Goal: Task Accomplishment & Management: Manage account settings

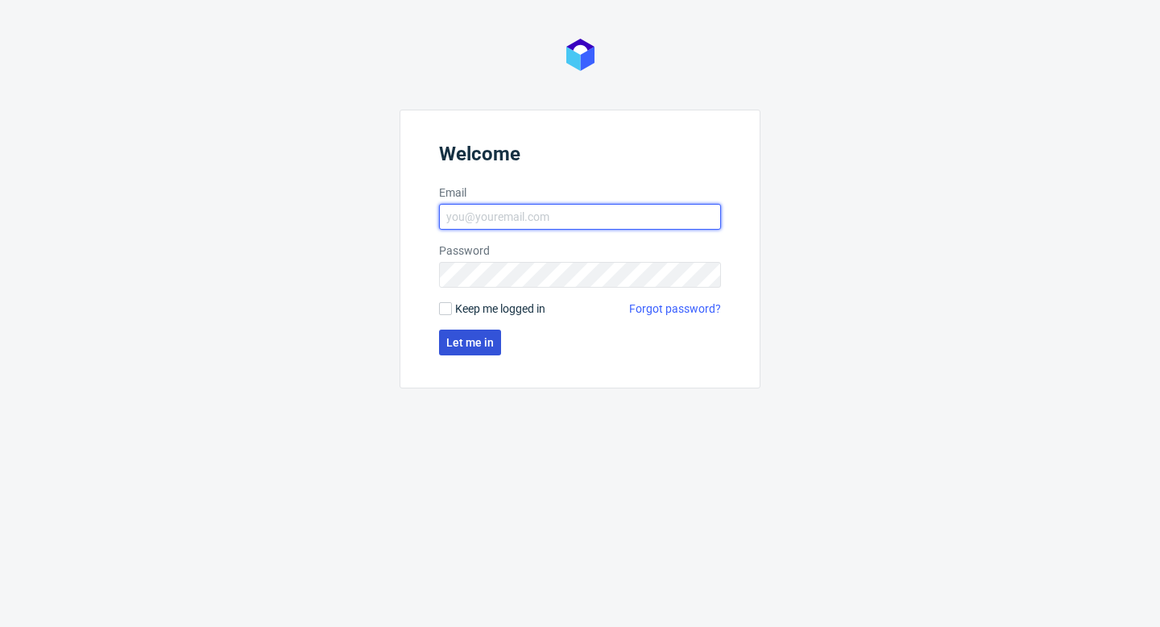
type input "[PERSON_NAME][EMAIL_ADDRESS][DOMAIN_NAME]"
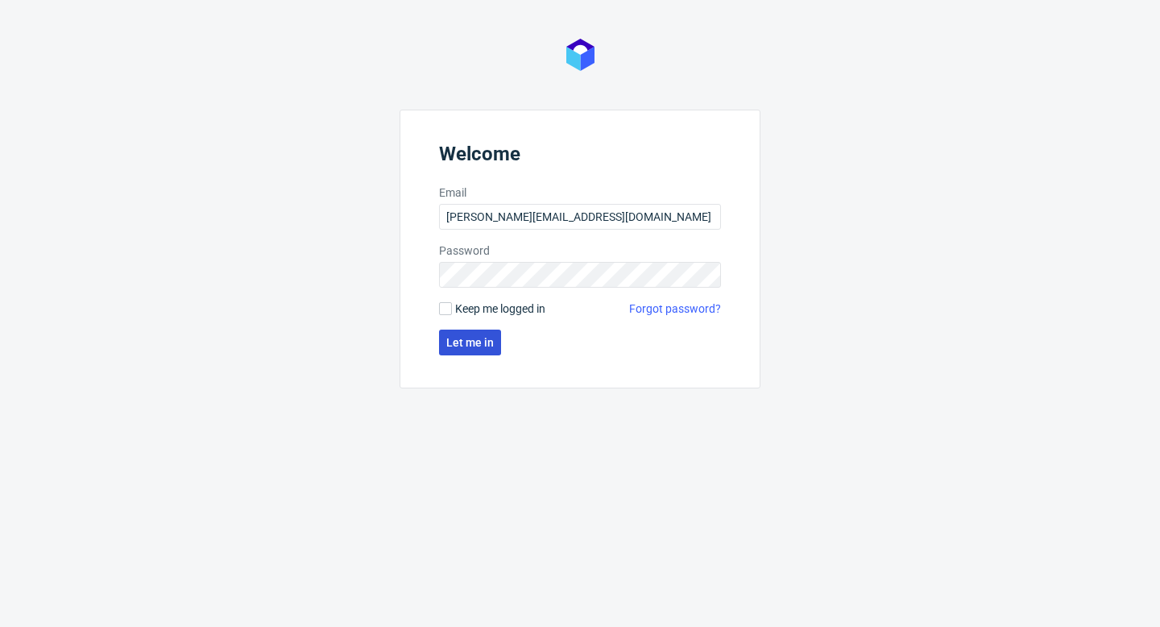
click at [469, 342] on span "Let me in" at bounding box center [470, 342] width 48 height 11
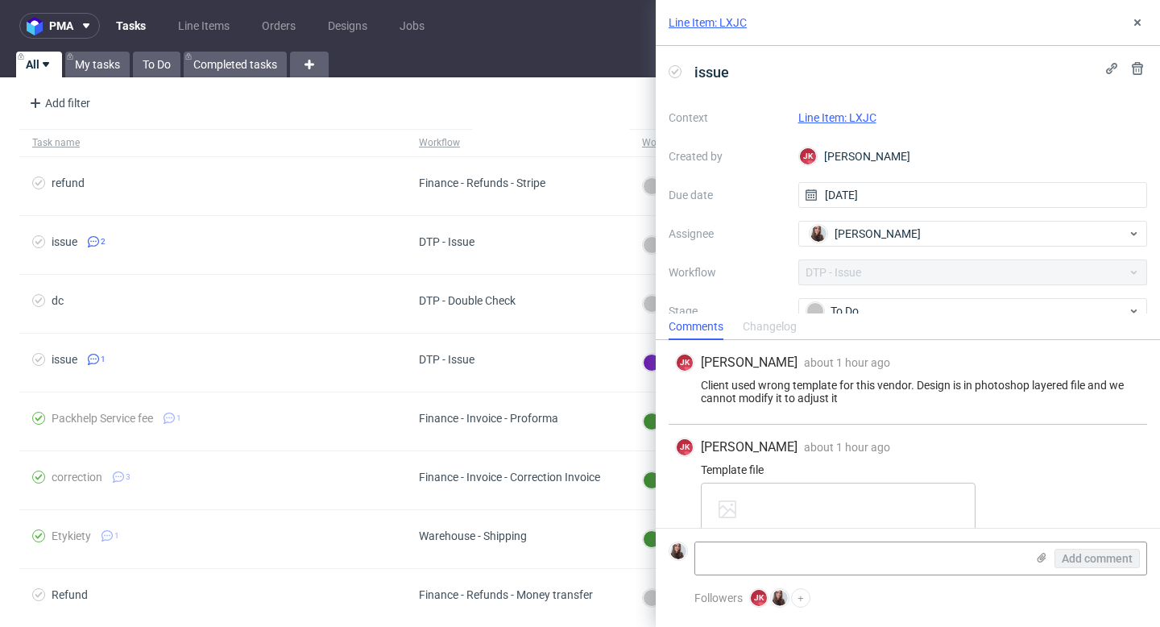
click at [954, 404] on div "JK Jan Kocik about 1 hour ago 13th Aug 2025, 13:41 Client used wrong template f…" at bounding box center [908, 382] width 479 height 85
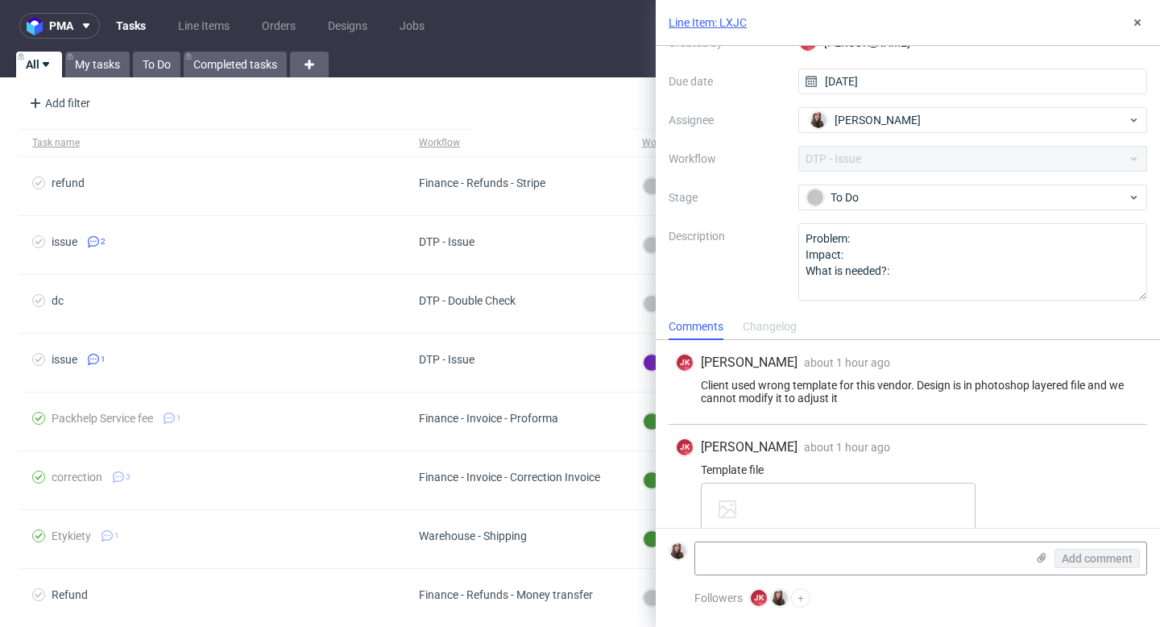
click at [728, 23] on link "Line Item: LXJC" at bounding box center [708, 23] width 78 height 16
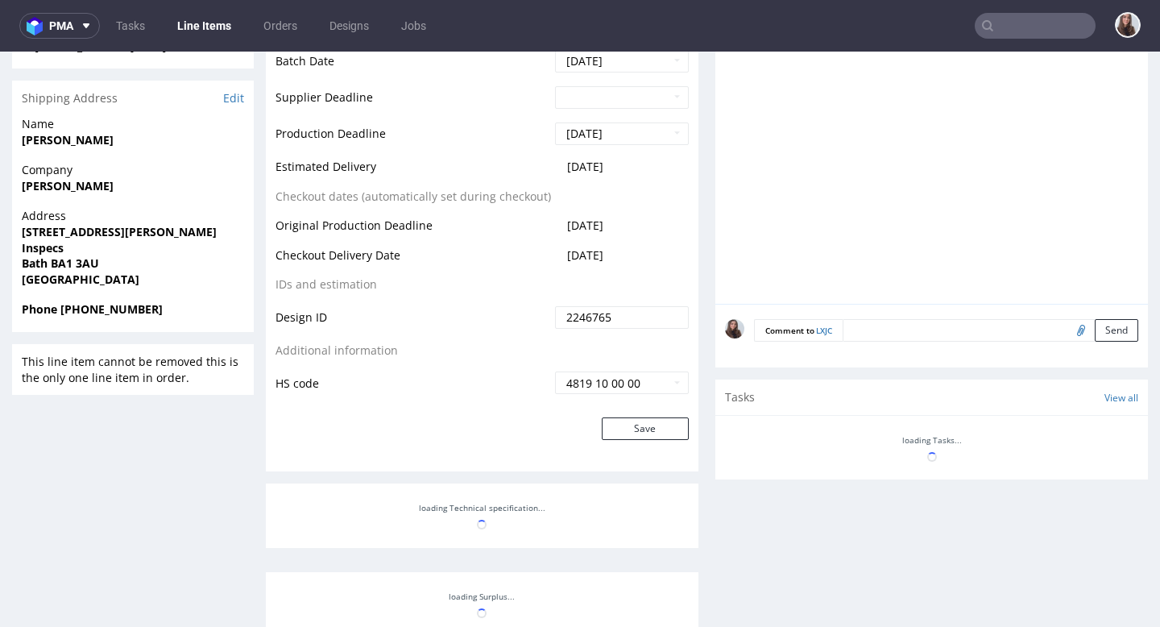
scroll to position [614, 0]
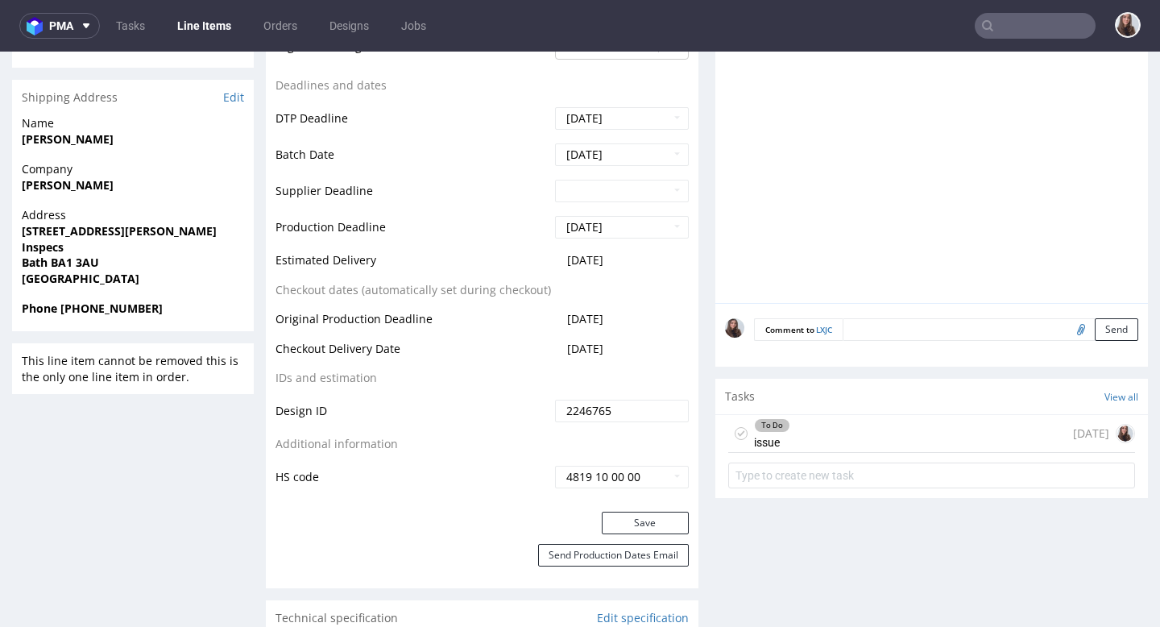
click at [850, 429] on div "To Do issue today" at bounding box center [931, 434] width 407 height 38
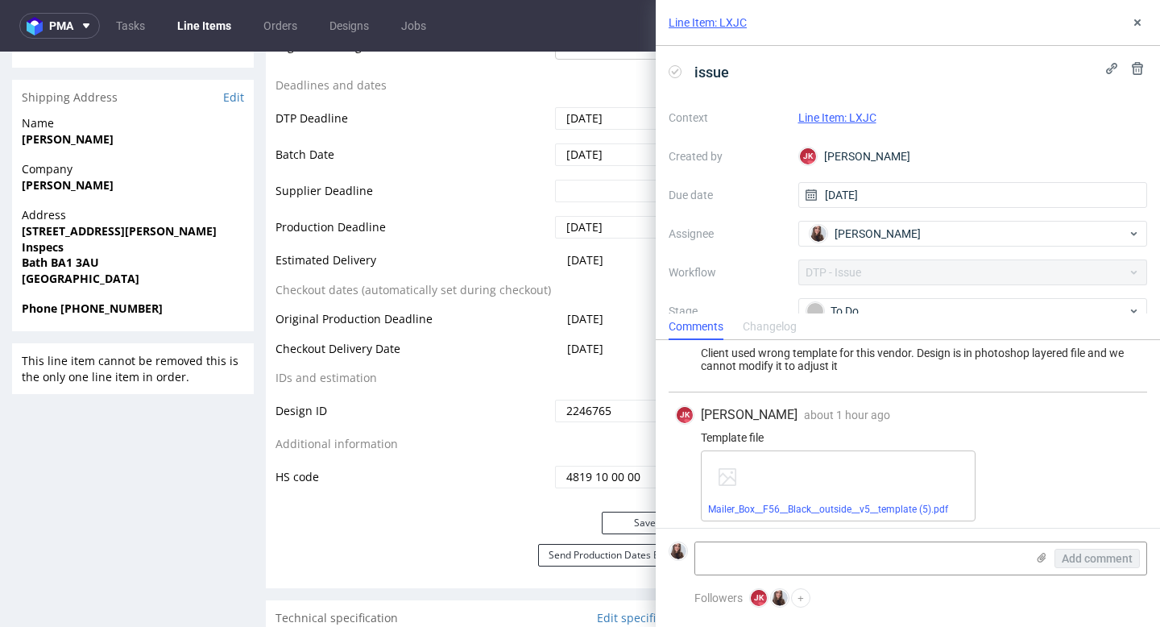
scroll to position [39, 0]
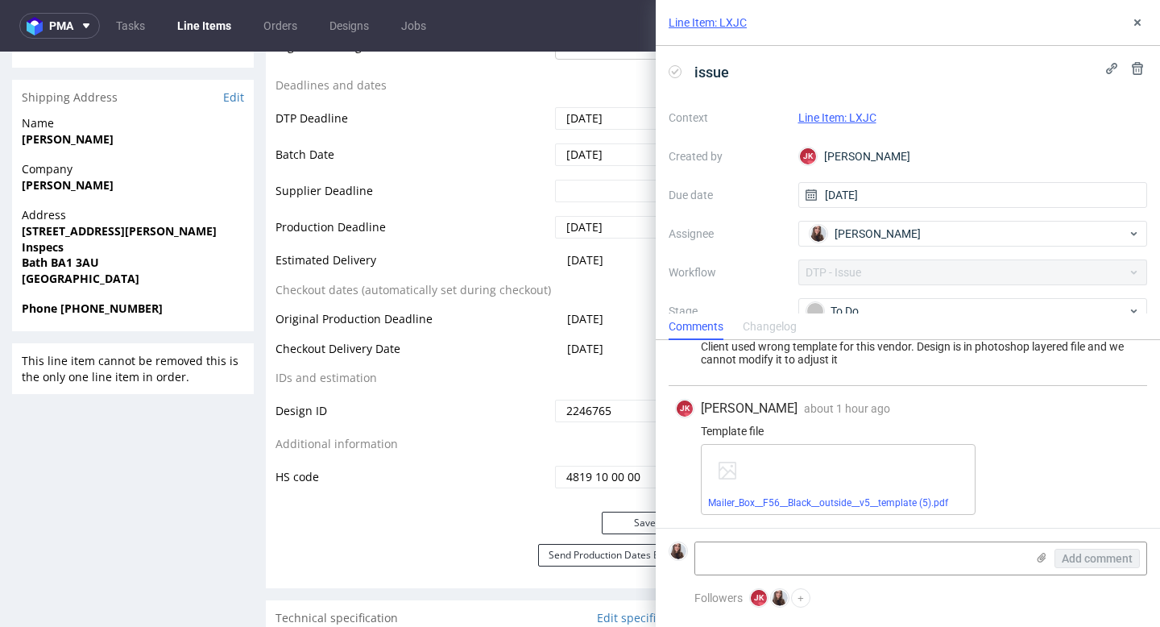
click at [841, 118] on link "Line Item: LXJC" at bounding box center [837, 117] width 78 height 13
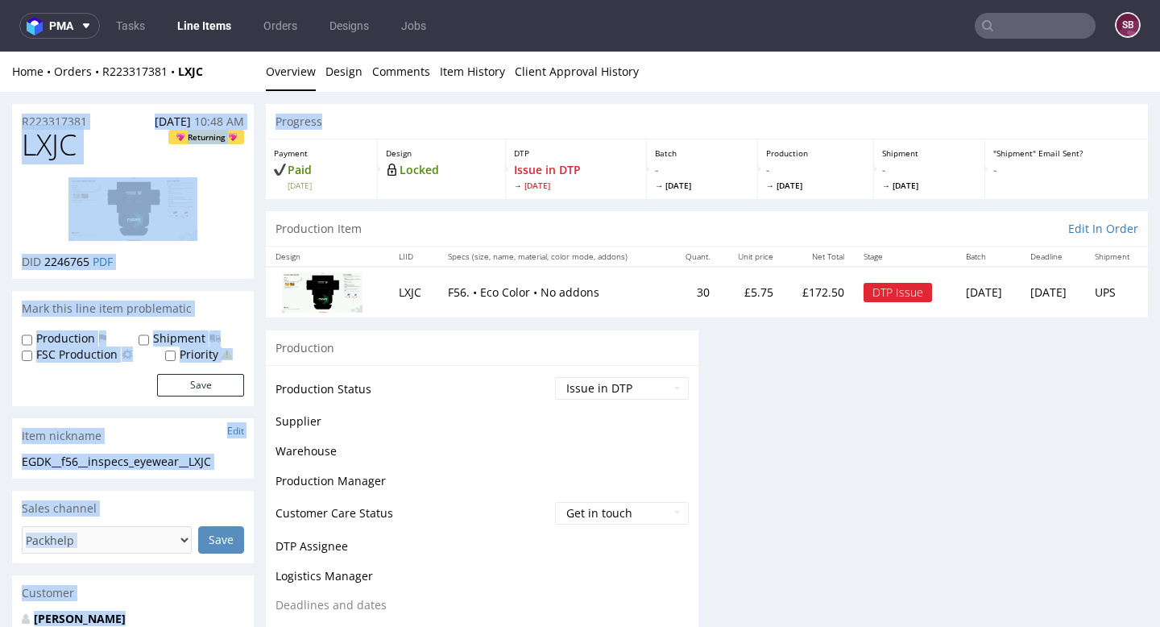
drag, startPoint x: 0, startPoint y: 52, endPoint x: 730, endPoint y: 57, distance: 729.9
click at [730, 57] on div "Home Orders R223317381 LXJC Overview Design Comments Item History Client Approv…" at bounding box center [580, 580] width 1160 height 1057
click at [228, 184] on div at bounding box center [133, 208] width 222 height 89
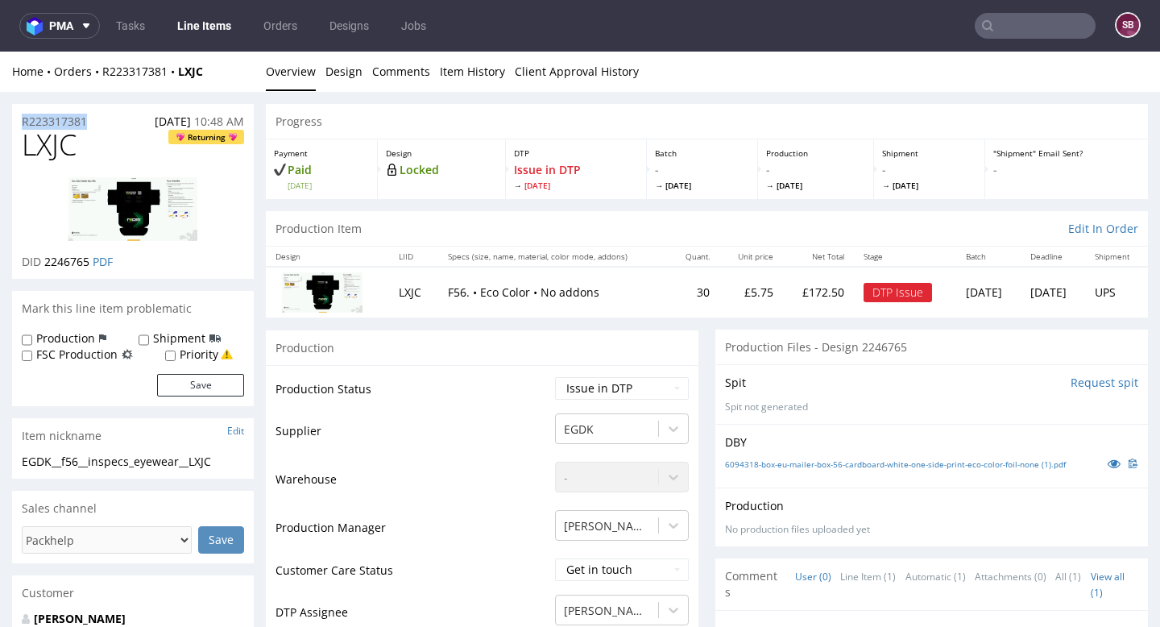
drag, startPoint x: 93, startPoint y: 121, endPoint x: 19, endPoint y: 122, distance: 74.1
click at [19, 122] on div "R223317381 07.08.2025 10:48 AM" at bounding box center [133, 117] width 242 height 26
copy p "R223317381"
click at [67, 27] on span "pma" at bounding box center [61, 25] width 24 height 11
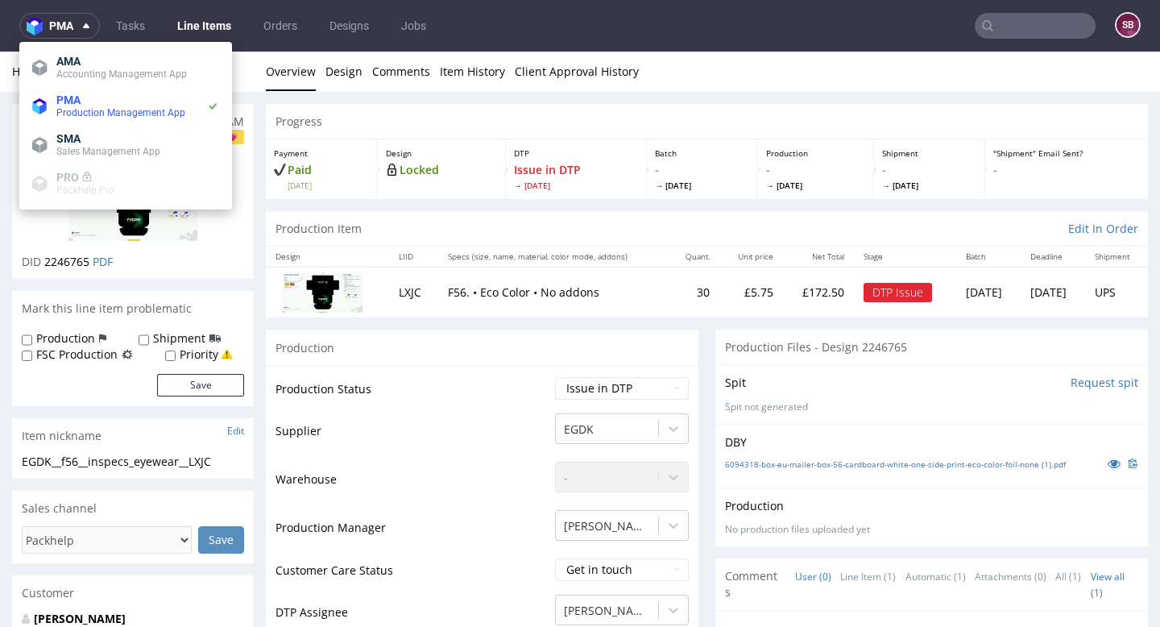
click at [140, 10] on nav "pma Tasks Line Items Orders Designs Jobs SB" at bounding box center [580, 26] width 1160 height 52
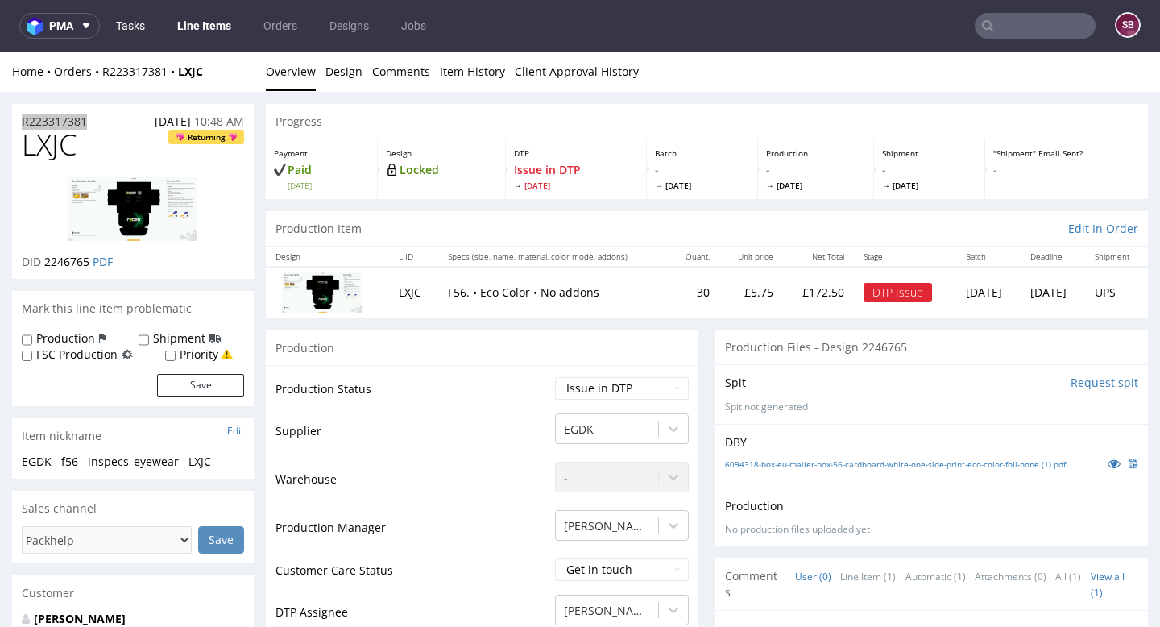
click at [139, 23] on link "Tasks" at bounding box center [130, 26] width 48 height 26
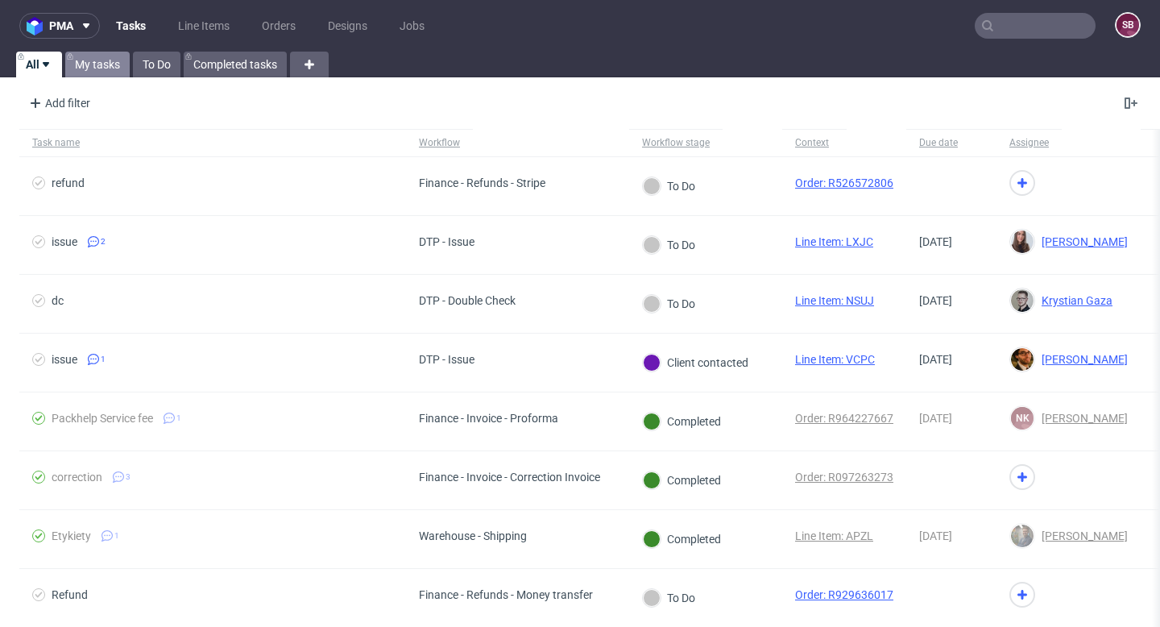
click at [106, 64] on link "My tasks" at bounding box center [97, 65] width 64 height 26
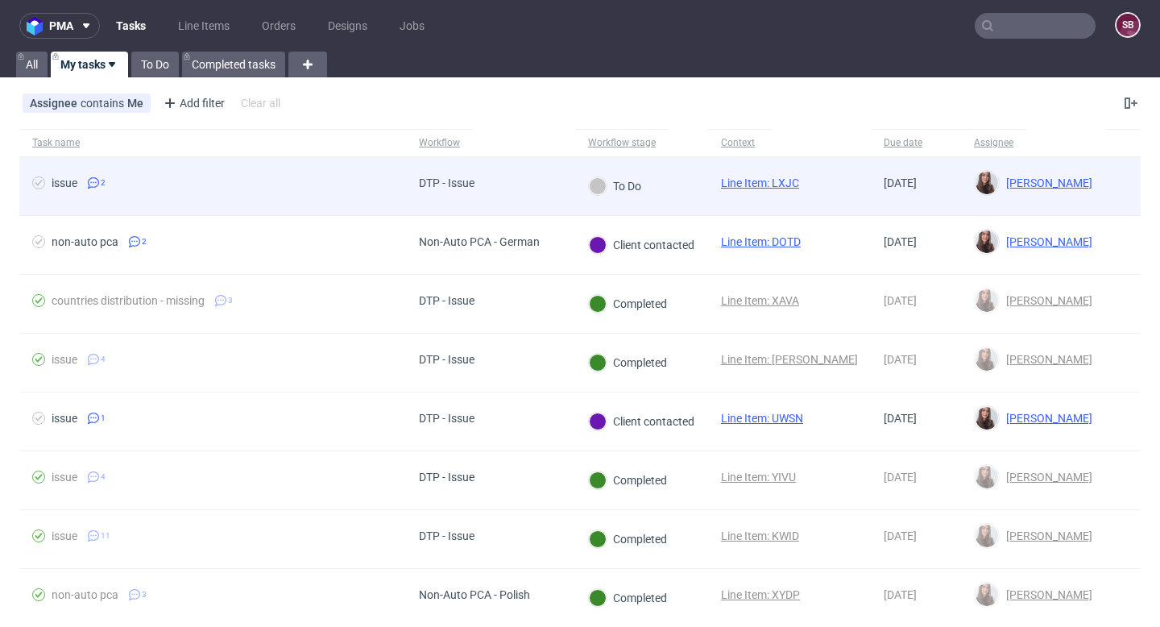
click at [688, 182] on div "To Do" at bounding box center [641, 186] width 133 height 59
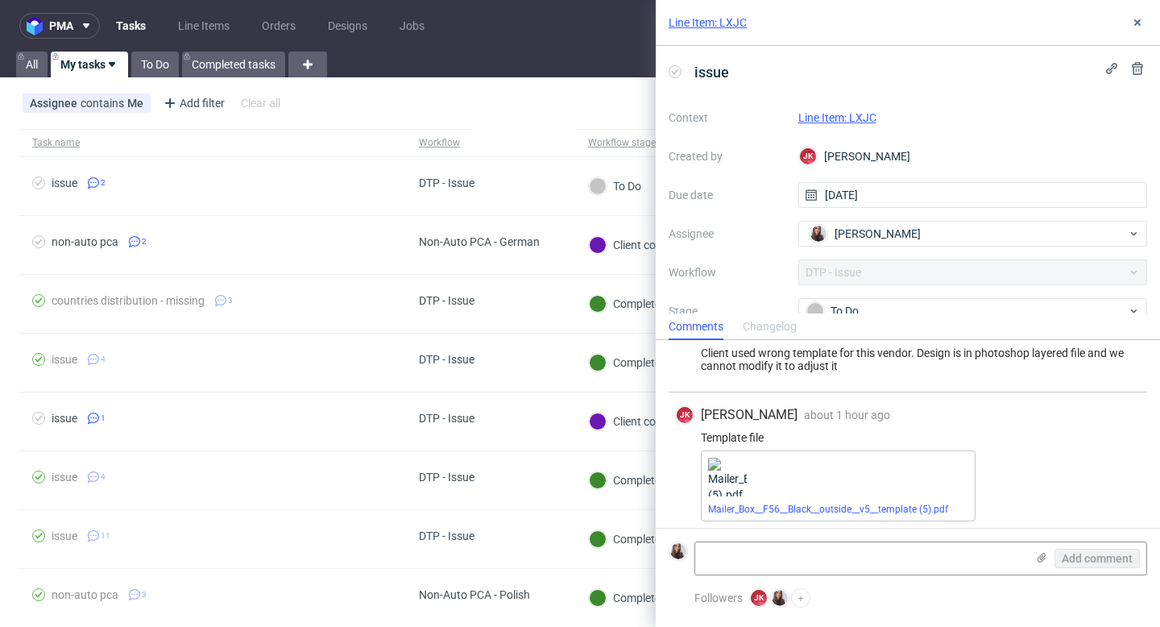
scroll to position [39, 0]
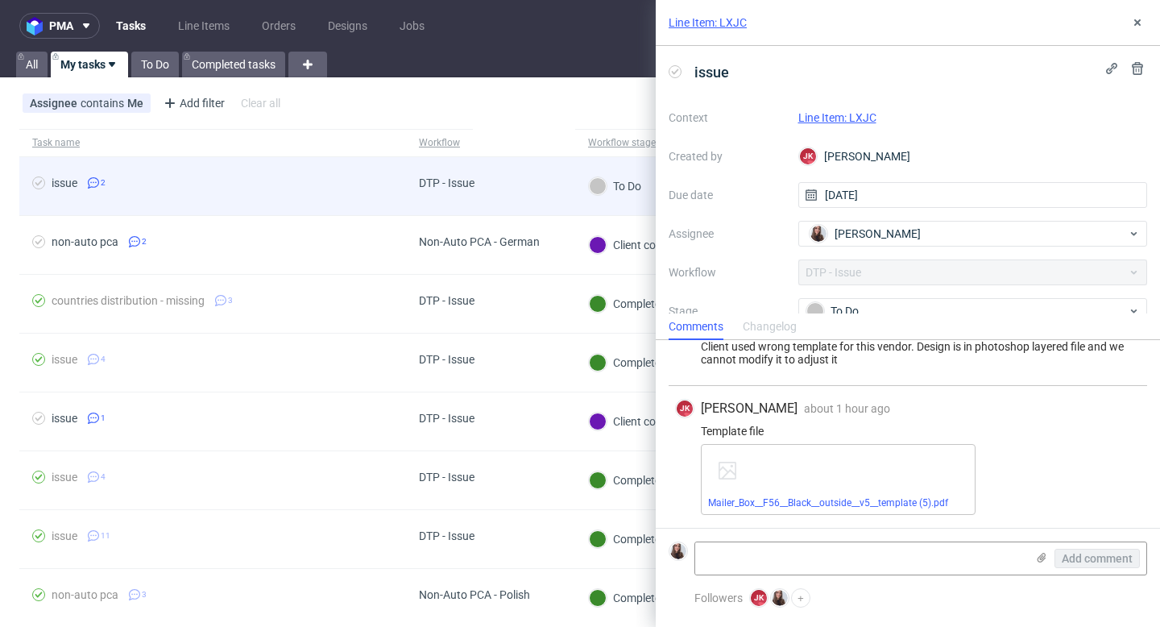
click at [508, 182] on div "DTP - Issue" at bounding box center [490, 186] width 169 height 59
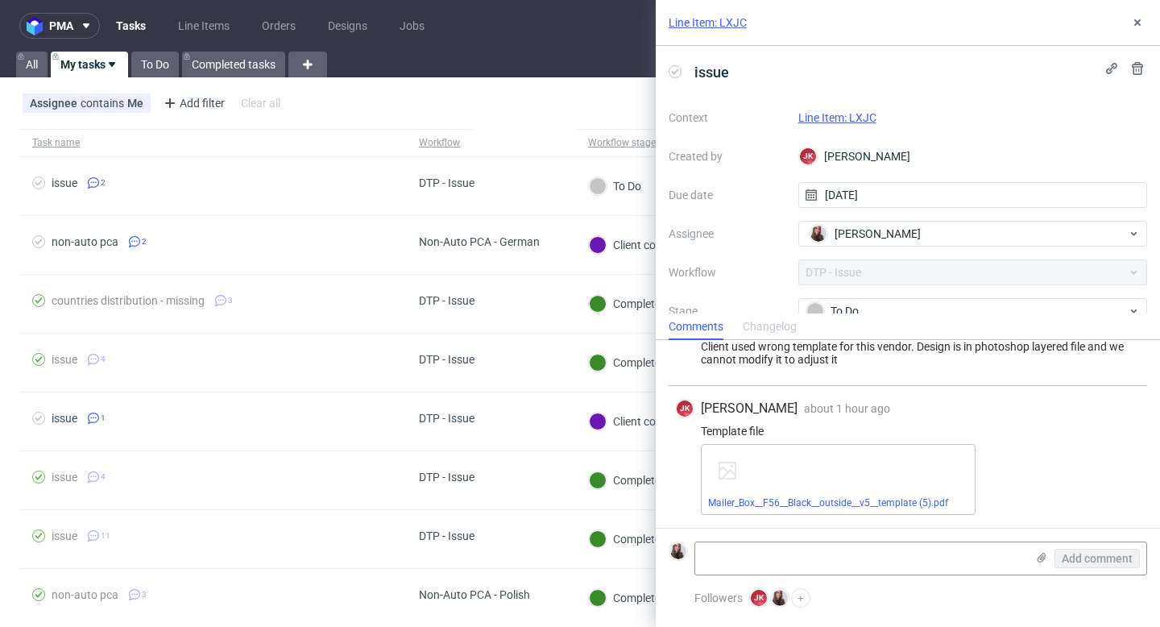
click at [837, 113] on link "Line Item: LXJC" at bounding box center [837, 117] width 78 height 13
click at [846, 567] on textarea at bounding box center [860, 558] width 330 height 32
paste textarea "https://app-eu1.hubspot.com/contacts/25600958/record/0-5/205232676081/"
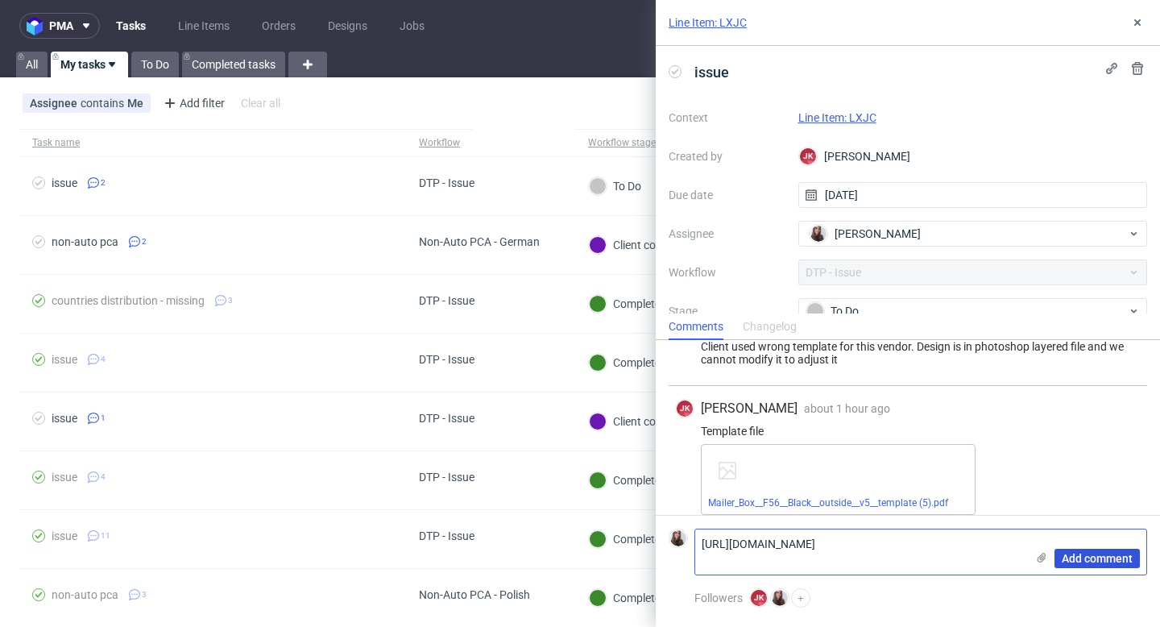
type textarea "https://app-eu1.hubspot.com/contacts/25600958/record/0-5/205232676081/"
click at [1125, 557] on span "Add comment" at bounding box center [1097, 558] width 71 height 11
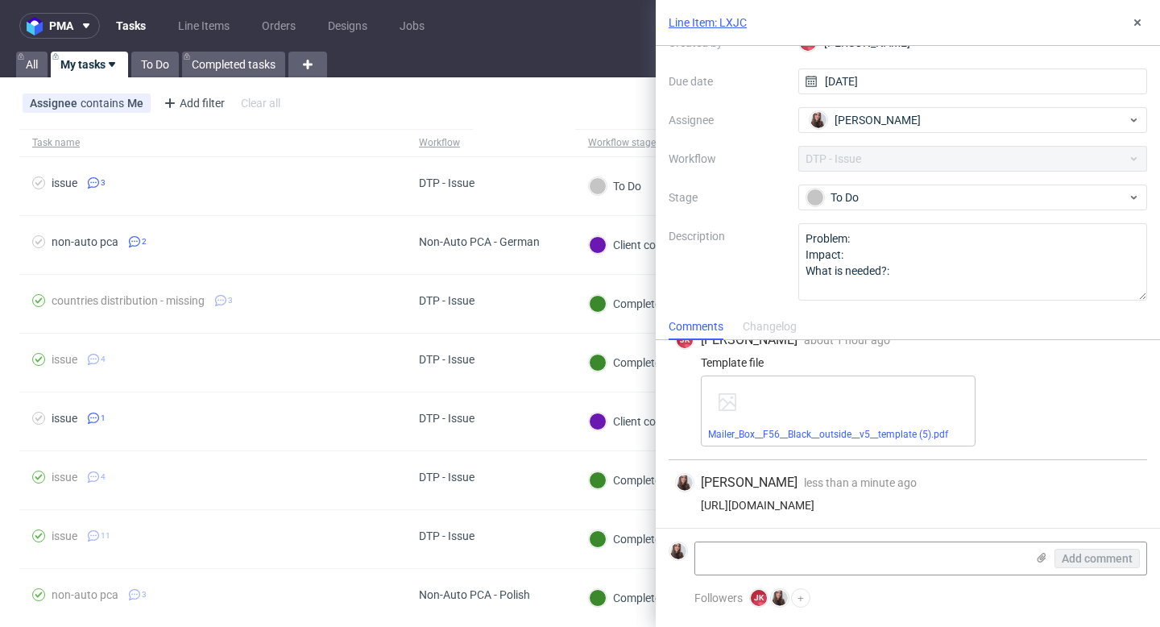
scroll to position [110, 0]
click at [856, 429] on link "Mailer_Box__F56__Black__outside__v5__template (5).pdf" at bounding box center [828, 430] width 240 height 11
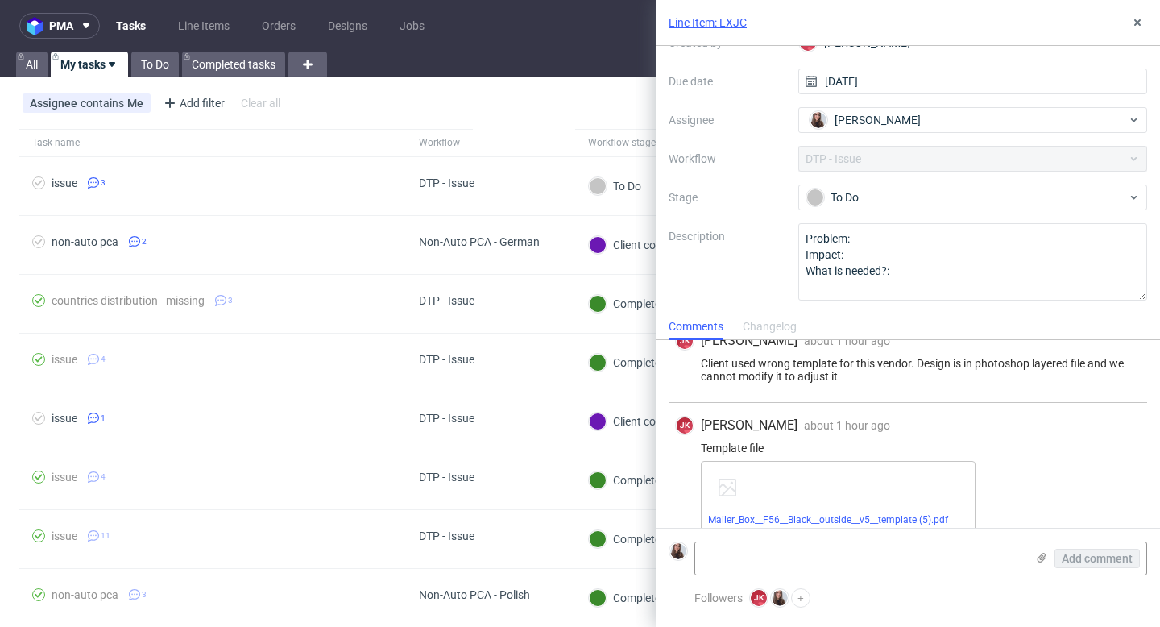
scroll to position [0, 0]
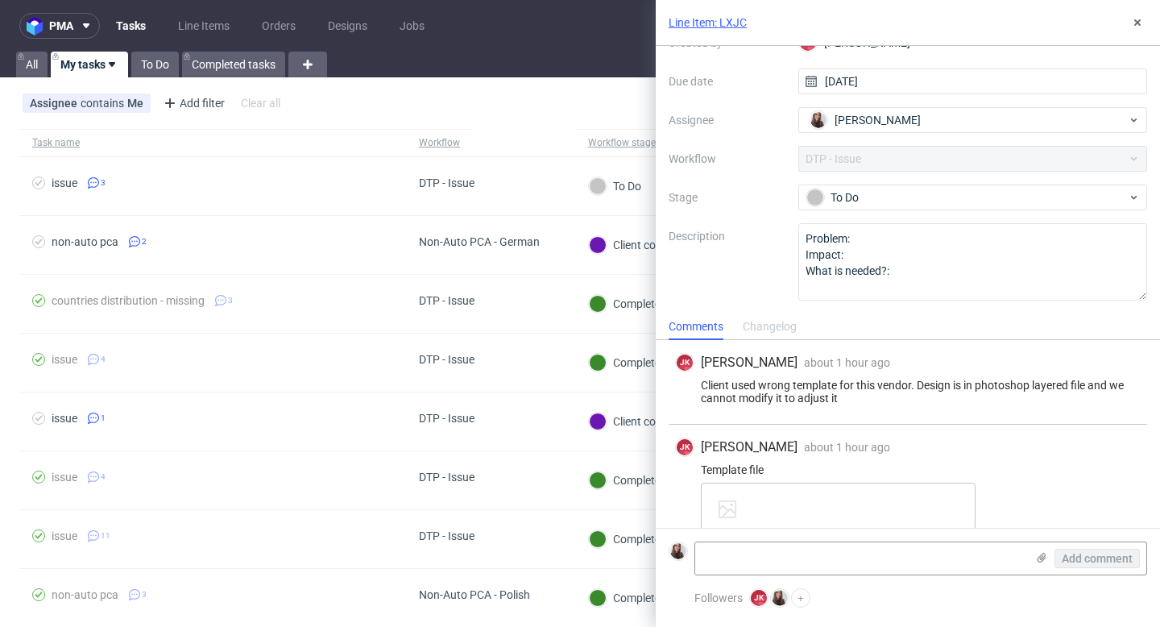
drag, startPoint x: 790, startPoint y: 234, endPoint x: 769, endPoint y: 148, distance: 88.7
click at [783, 215] on div "Context Line Item: LXJC Created by JK Jan Kocik Due date 13/08/2025 Assignee Sa…" at bounding box center [908, 145] width 479 height 309
drag, startPoint x: 931, startPoint y: 397, endPoint x: 919, endPoint y: 382, distance: 19.0
click at [919, 382] on div "Client used wrong template for this vendor. Design is in photoshop layered file…" at bounding box center [908, 392] width 466 height 26
copy div "Design is in photoshop layered file and we cannot modify it to adjust it"
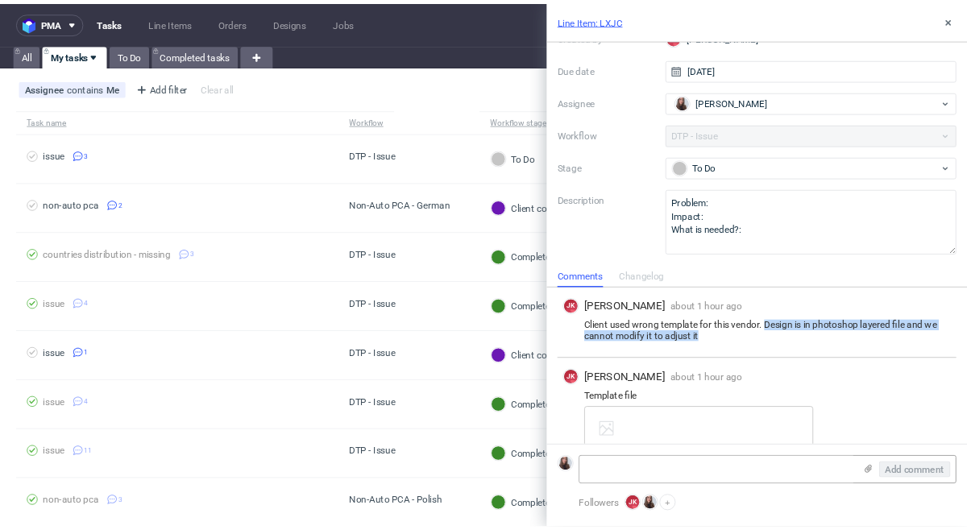
scroll to position [75, 0]
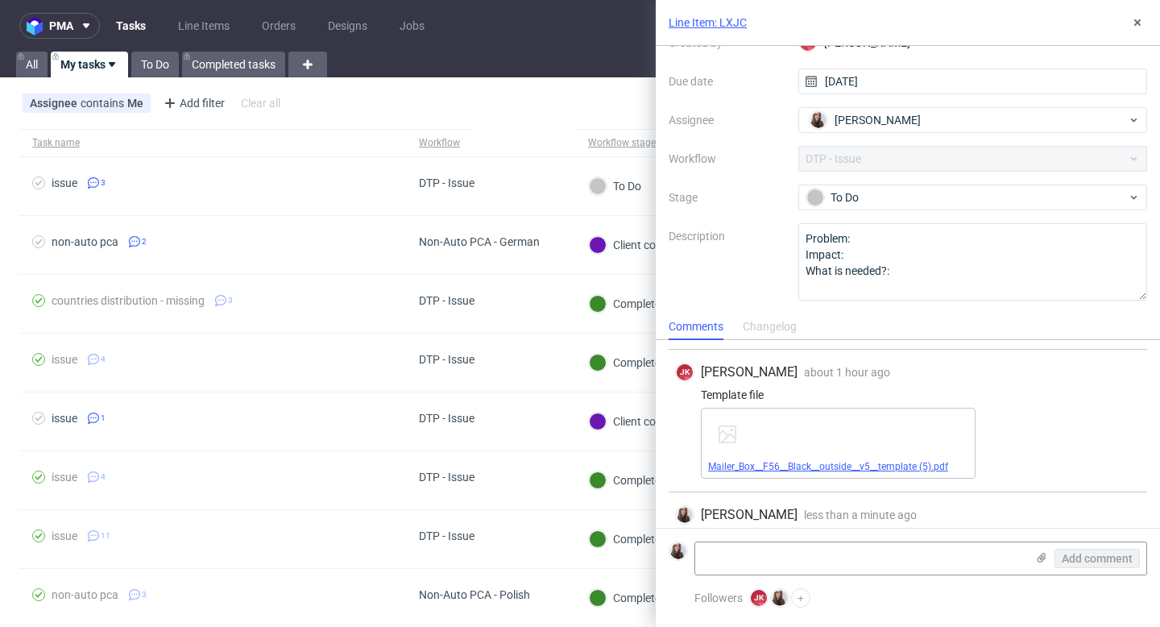
click at [765, 462] on link "Mailer_Box__F56__Black__outside__v5__template (5).pdf" at bounding box center [828, 466] width 240 height 11
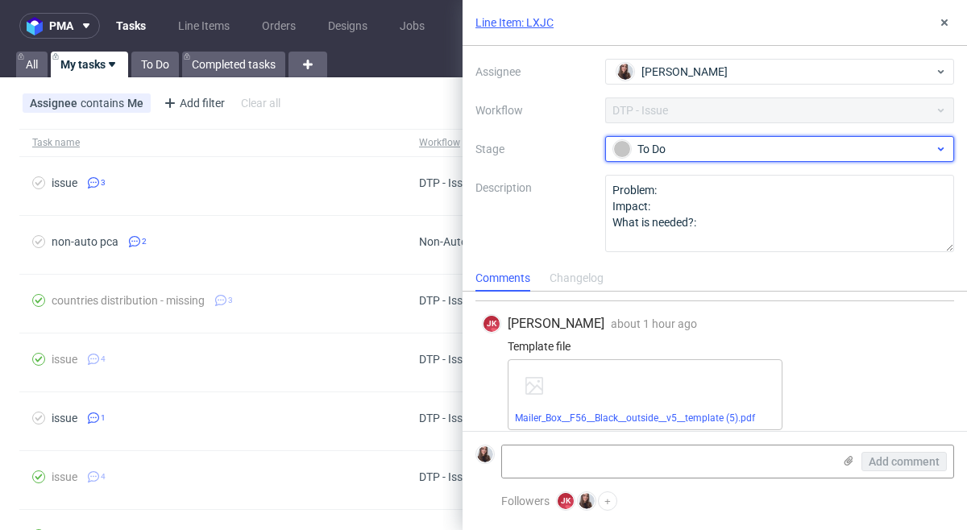
click at [693, 155] on div "To Do" at bounding box center [773, 149] width 321 height 18
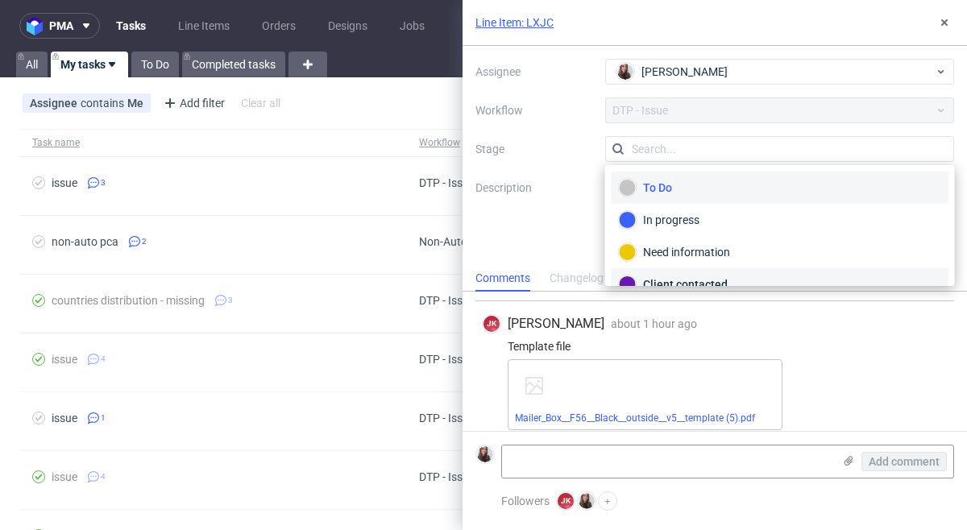
click at [686, 276] on div "Client contacted" at bounding box center [780, 285] width 322 height 18
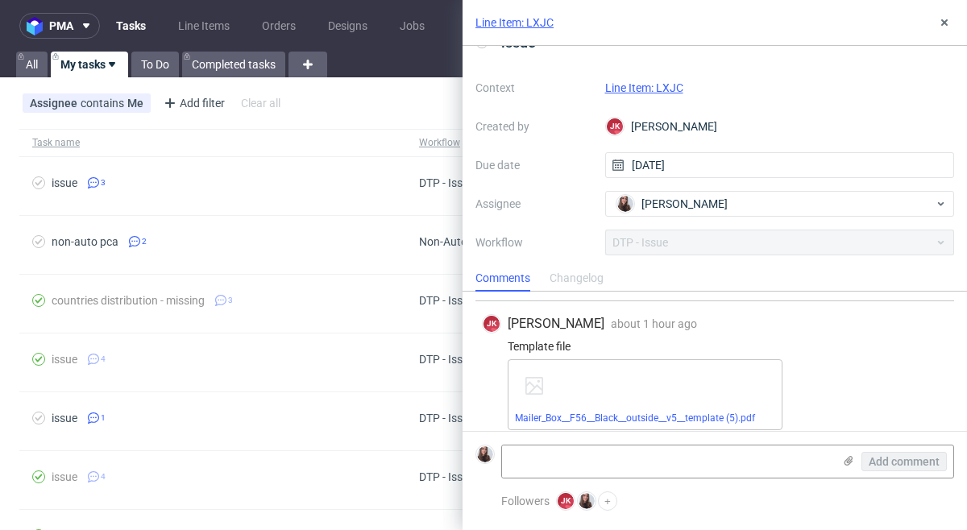
scroll to position [0, 0]
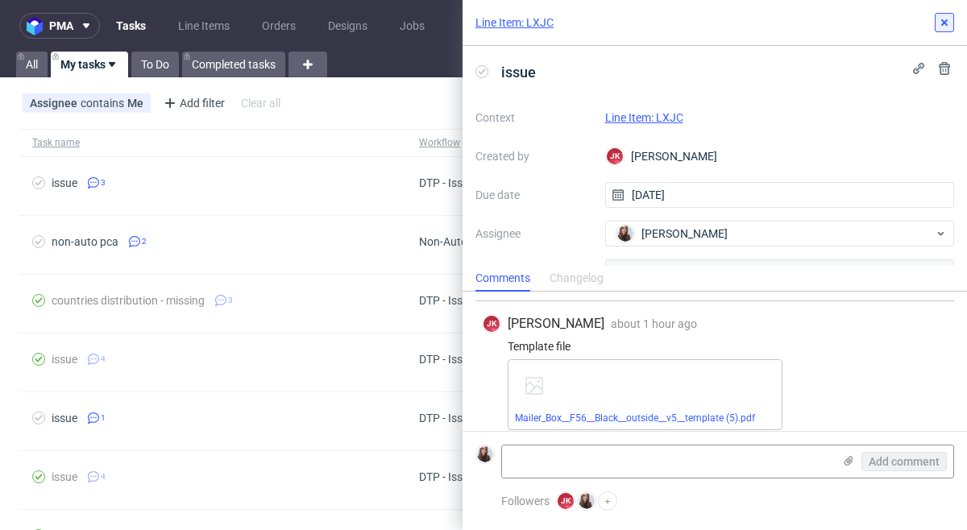
click at [943, 21] on use at bounding box center [944, 22] width 6 height 6
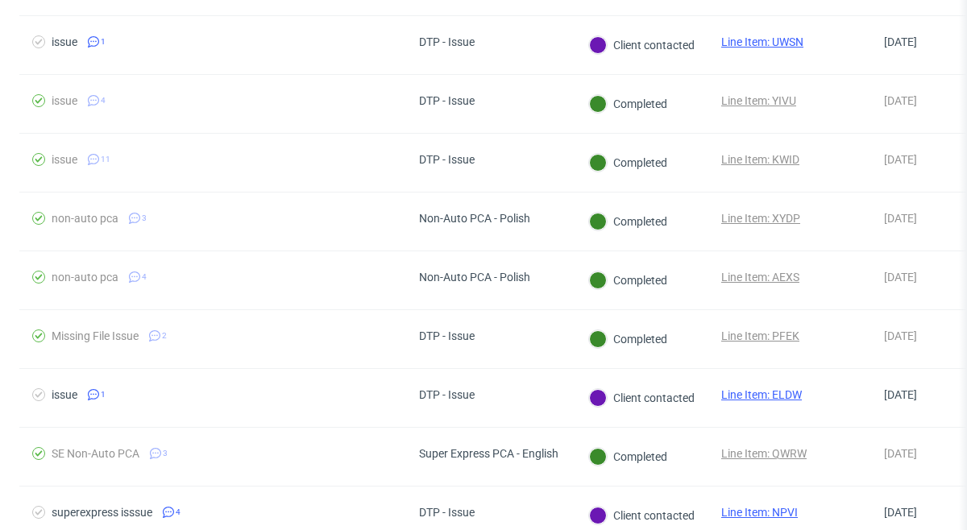
scroll to position [561, 0]
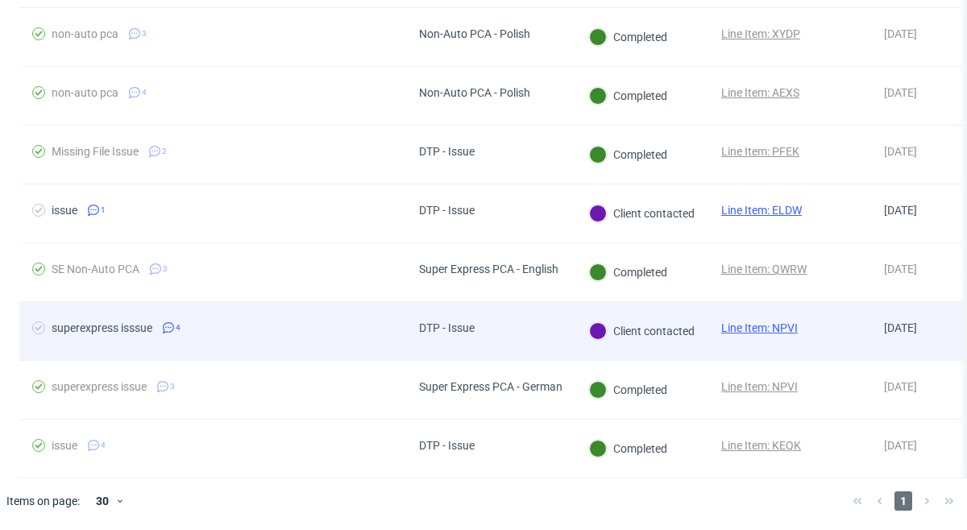
click at [742, 318] on div "Line Item: NPVI" at bounding box center [759, 331] width 102 height 58
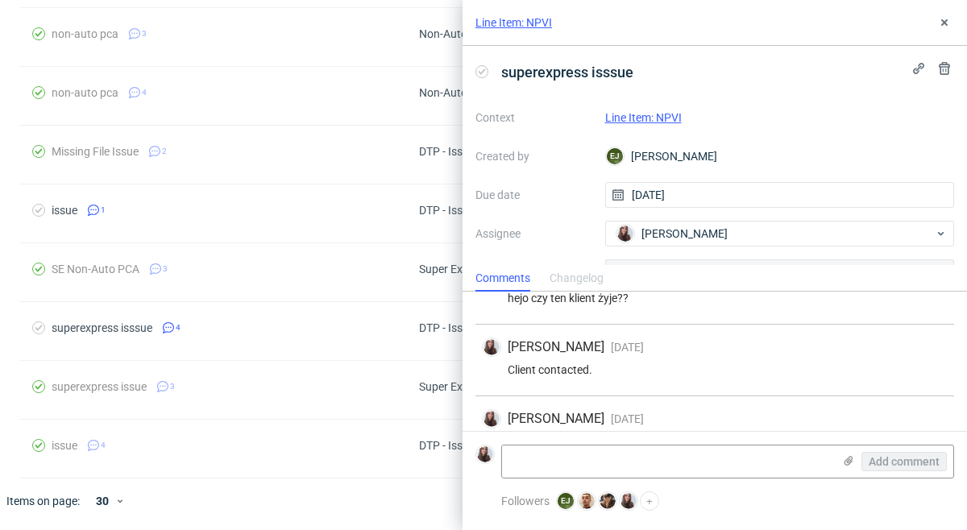
scroll to position [147, 0]
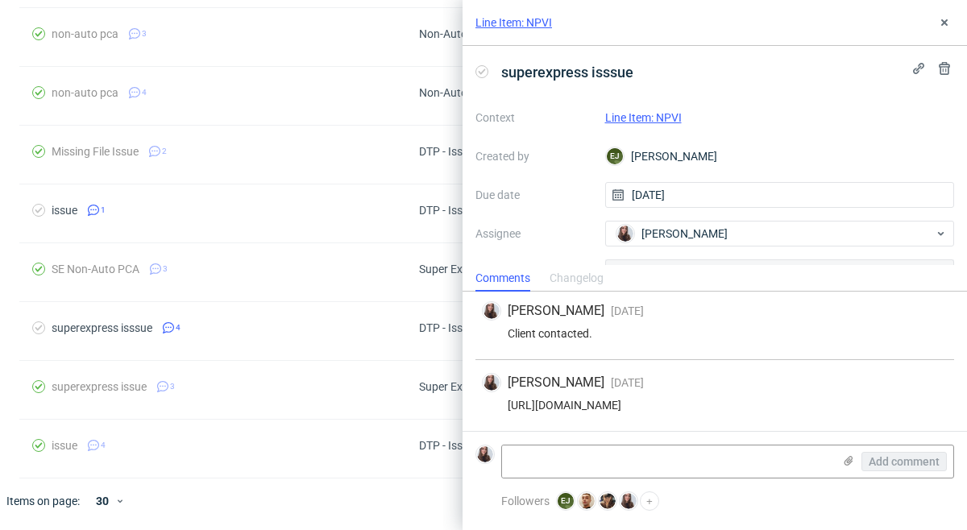
drag, startPoint x: 906, startPoint y: 405, endPoint x: 468, endPoint y: 400, distance: 437.5
click at [468, 400] on div "EJ Elżbieta Jelińska 9 months ago 20th Nov 2024, 14:04 is this plain box ? EP E…" at bounding box center [714, 288] width 504 height 286
copy div "https://app-eu1.hubspot.com/contacts/25600958/record/0-5/134323138797"
click at [669, 115] on link "Line Item: NPVI" at bounding box center [643, 117] width 77 height 13
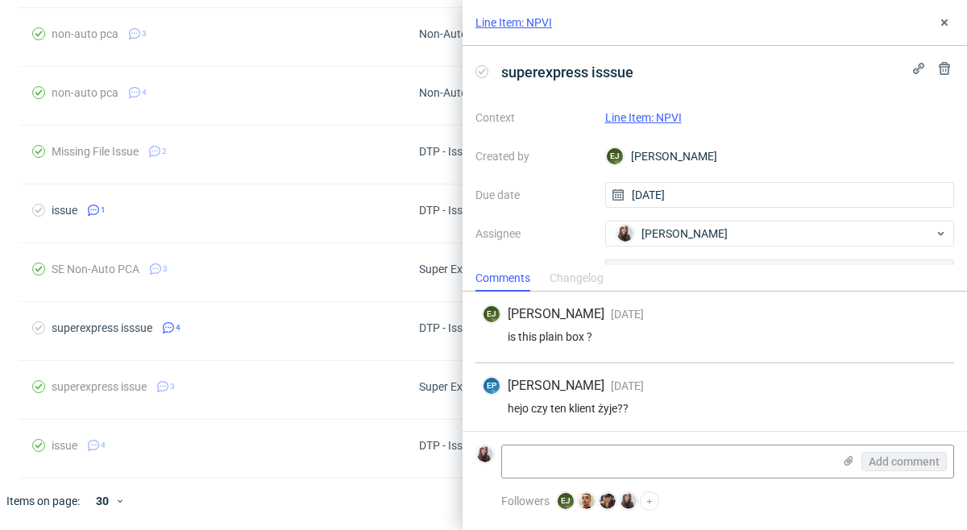
click at [646, 114] on link "Line Item: NPVI" at bounding box center [643, 117] width 77 height 13
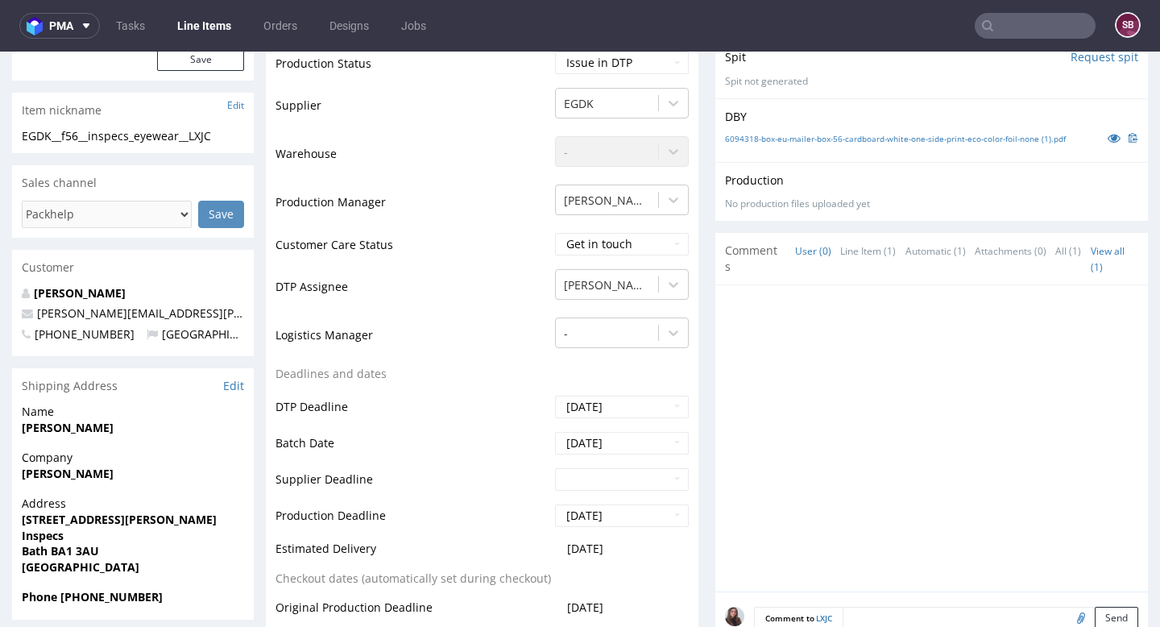
scroll to position [64, 0]
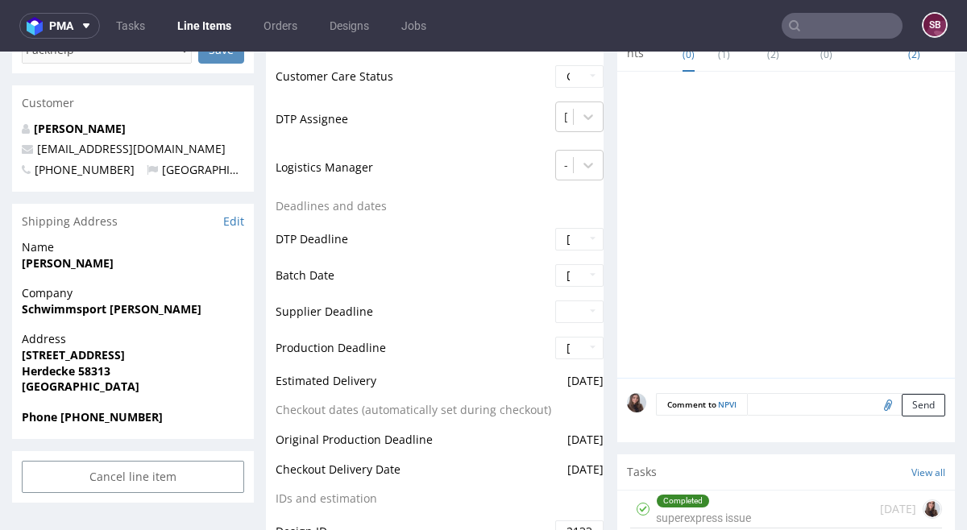
scroll to position [530, 0]
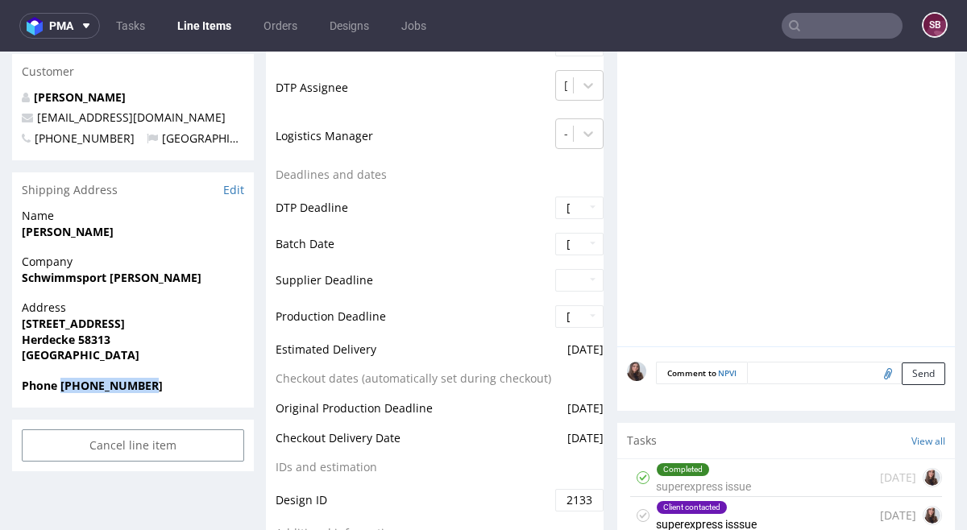
drag, startPoint x: 163, startPoint y: 387, endPoint x: 62, endPoint y: 388, distance: 100.7
click at [62, 388] on span "Phone [PHONE_NUMBER]" at bounding box center [133, 386] width 222 height 16
copy strong "[PHONE_NUMBER]"
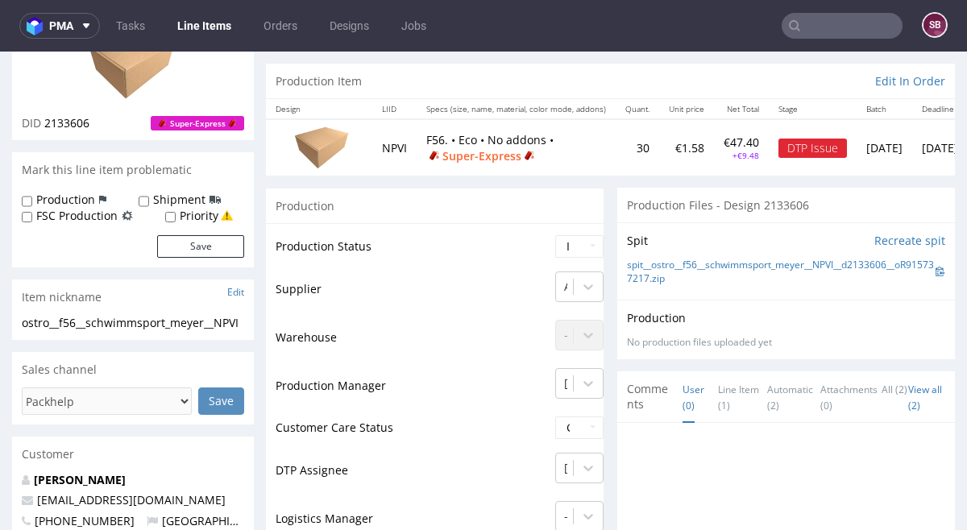
scroll to position [0, 0]
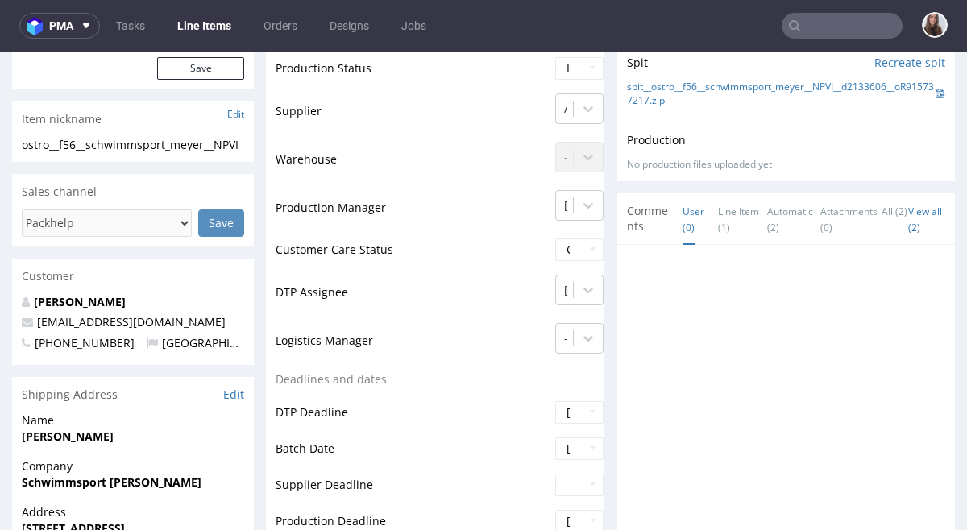
scroll to position [326, 0]
click at [836, 17] on input "text" at bounding box center [841, 26] width 121 height 26
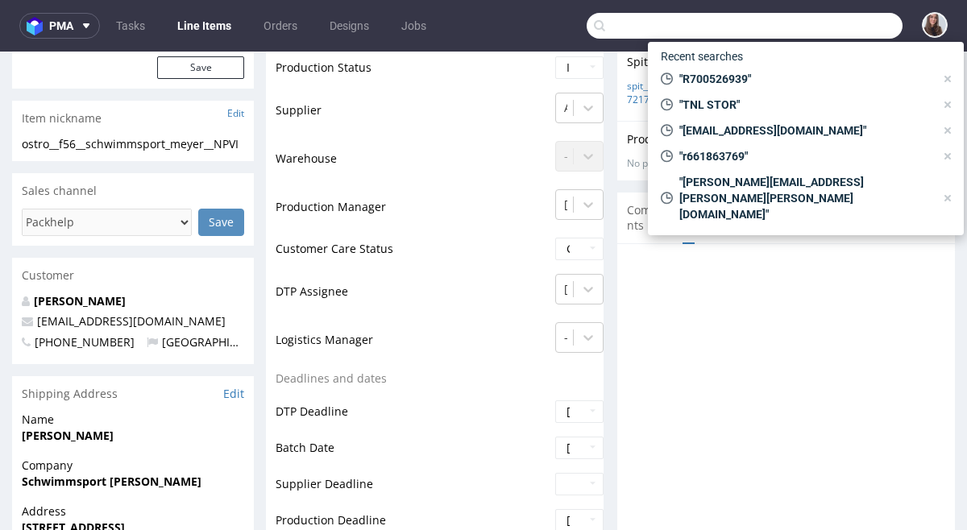
paste input "R230834815"
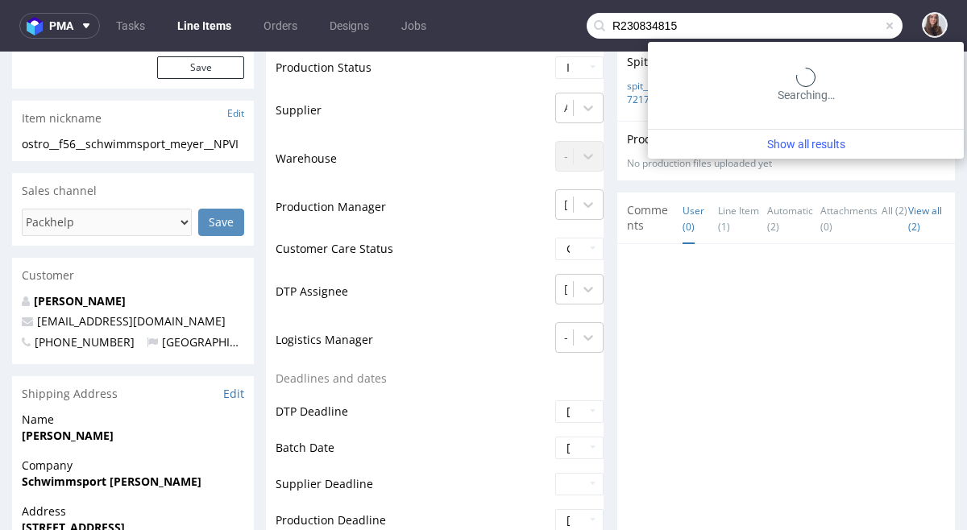
type input "R230834815"
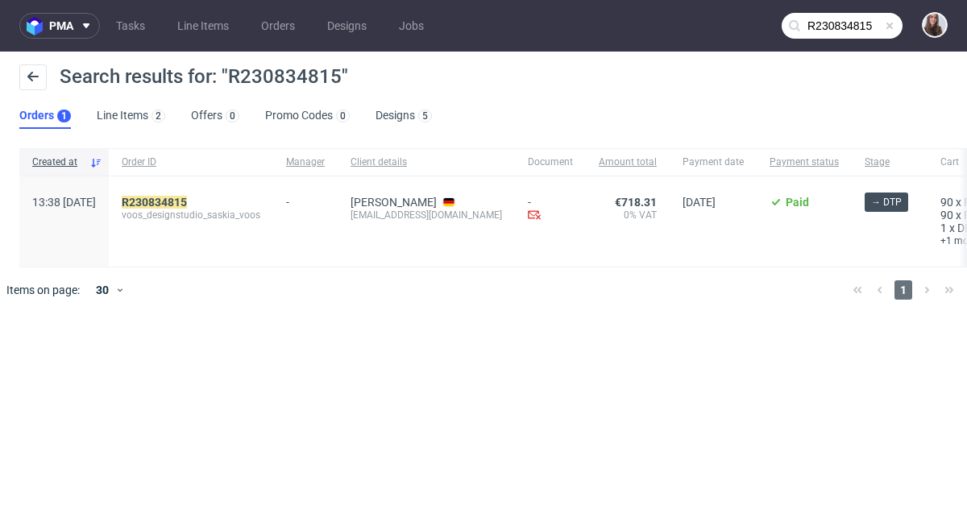
click at [260, 212] on span "voos_designstudio_saskia_voos" at bounding box center [191, 215] width 139 height 13
click at [325, 196] on div "-" at bounding box center [305, 198] width 39 height 19
click at [187, 202] on mark "R230834815" at bounding box center [154, 202] width 65 height 13
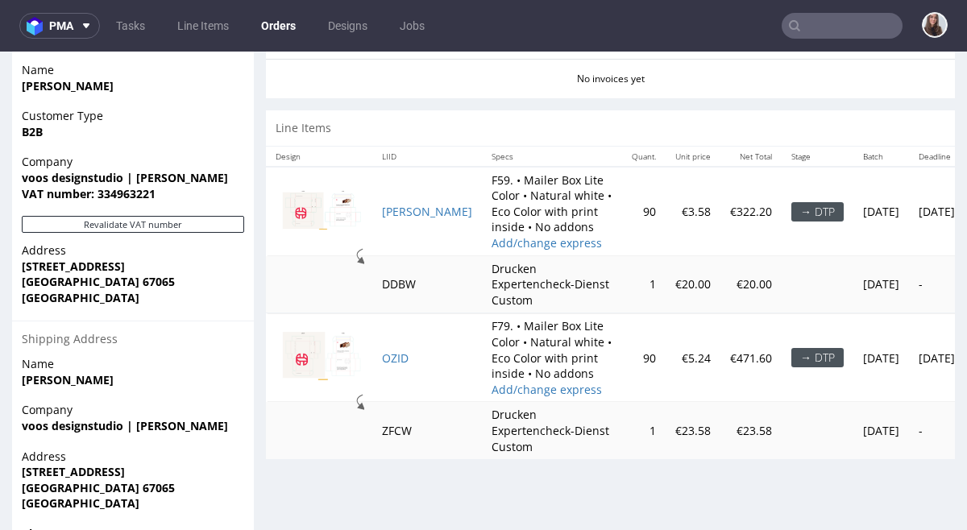
scroll to position [744, 0]
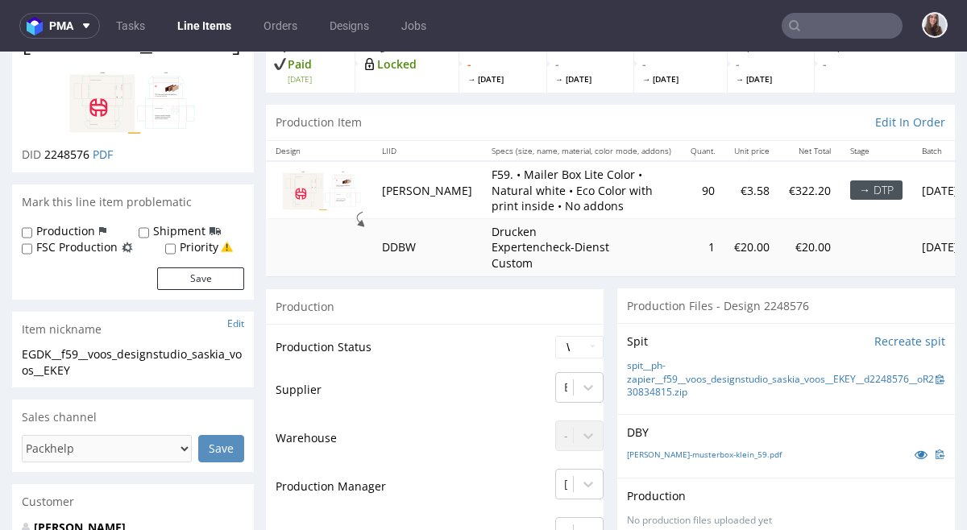
scroll to position [125, 0]
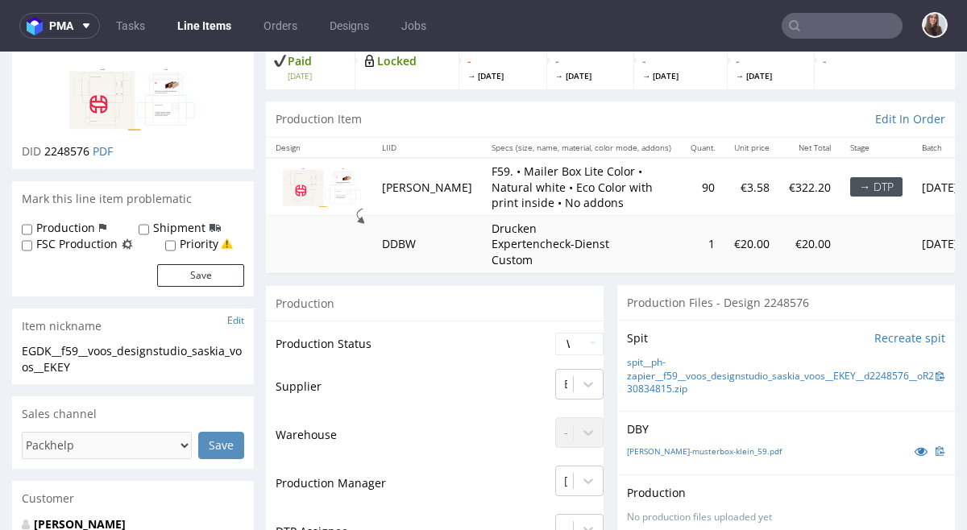
click at [850, 177] on div "→ DTP" at bounding box center [876, 186] width 52 height 19
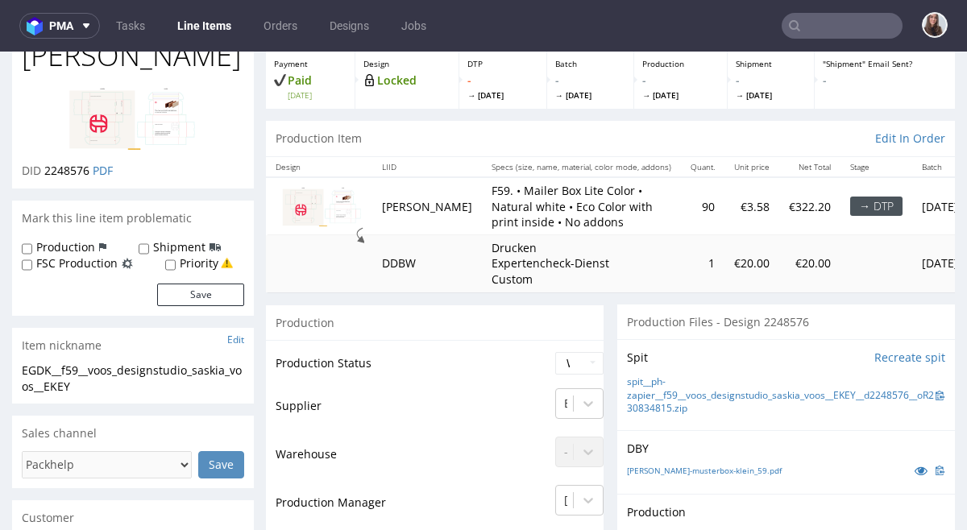
scroll to position [0, 0]
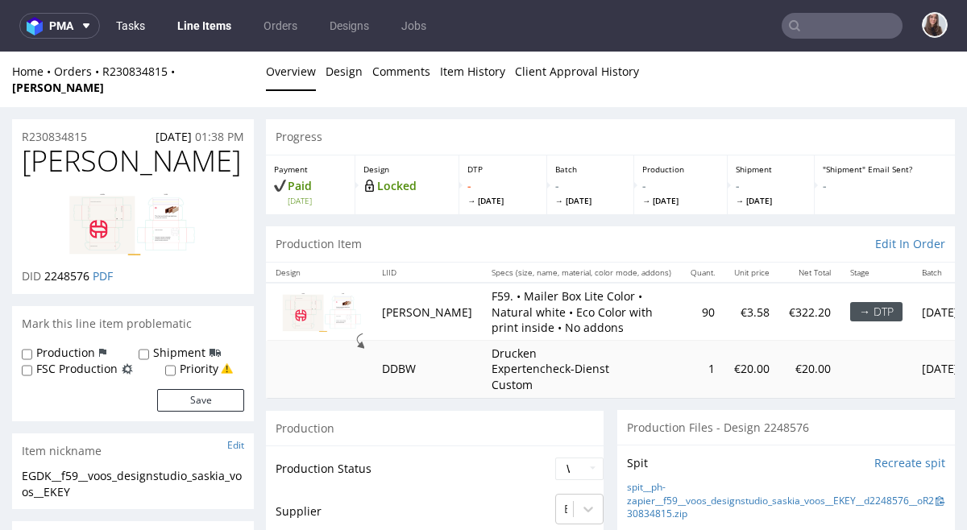
click at [121, 28] on link "Tasks" at bounding box center [130, 26] width 48 height 26
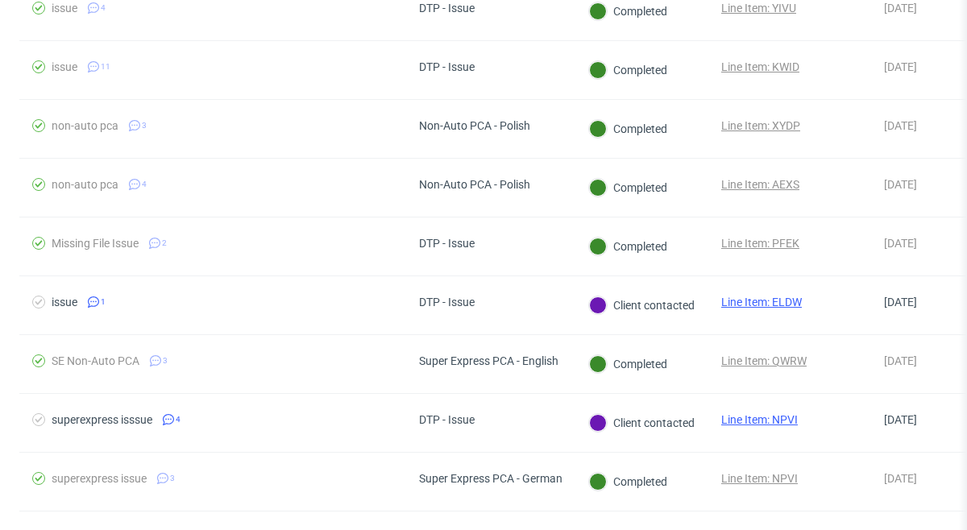
scroll to position [561, 0]
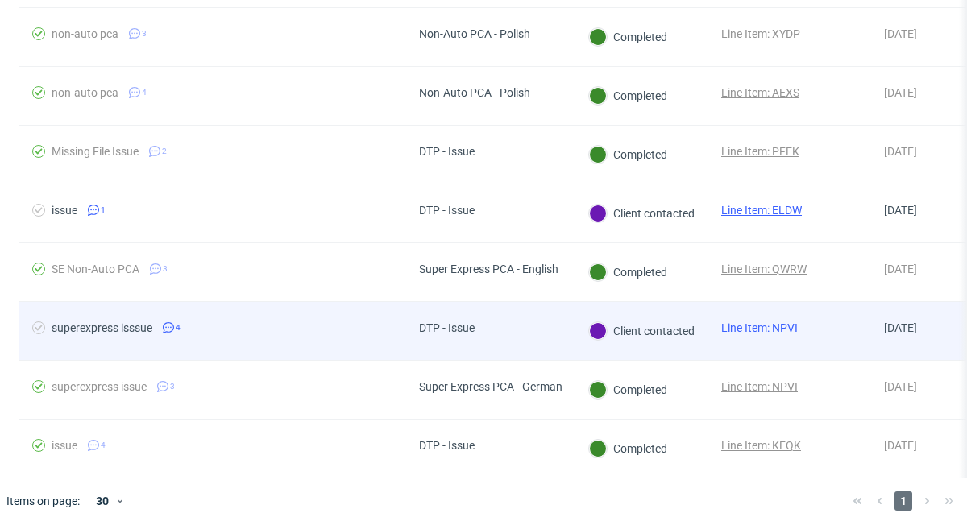
click at [790, 325] on link "Line Item: NPVI" at bounding box center [759, 327] width 77 height 13
click at [199, 330] on span "superexpress isssue 4" at bounding box center [212, 330] width 361 height 19
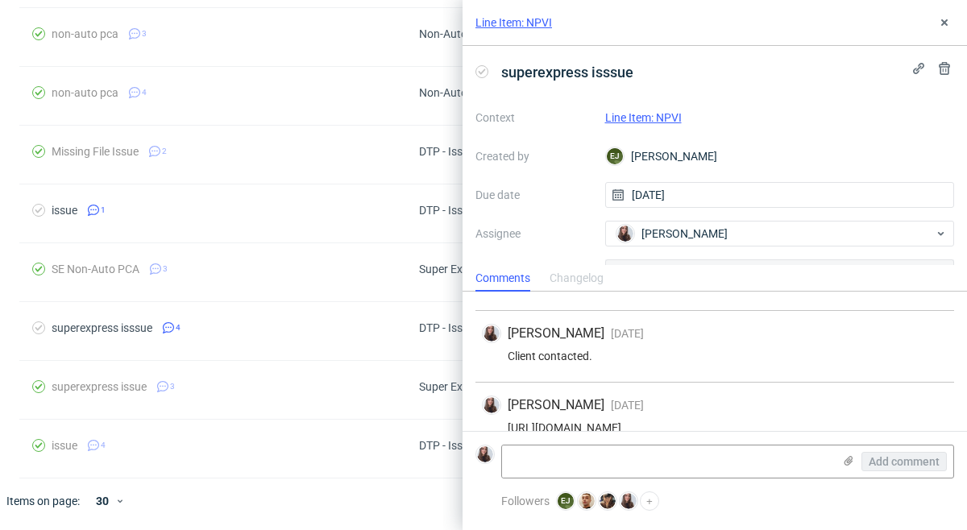
scroll to position [147, 0]
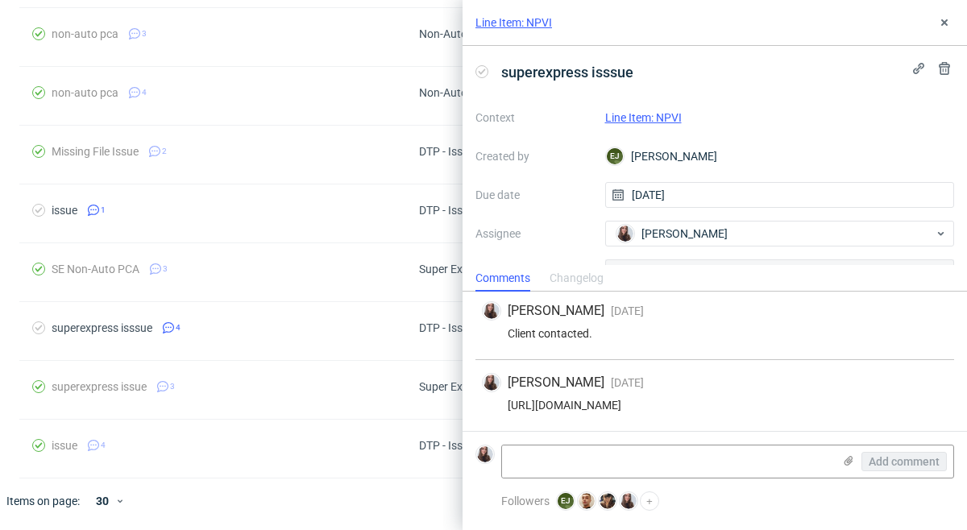
click at [664, 117] on link "Line Item: NPVI" at bounding box center [643, 117] width 77 height 13
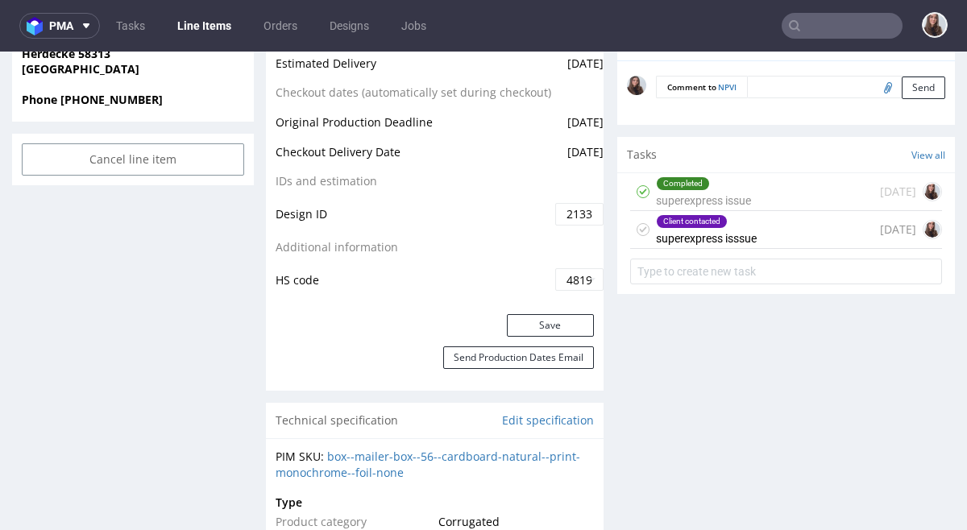
scroll to position [860, 0]
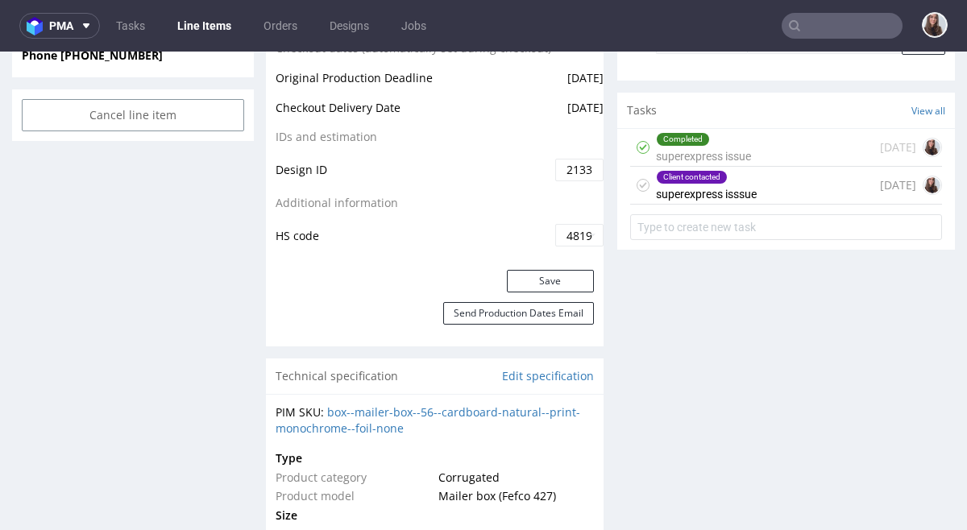
click at [744, 190] on div "Client contacted superexpress isssue" at bounding box center [706, 185] width 101 height 37
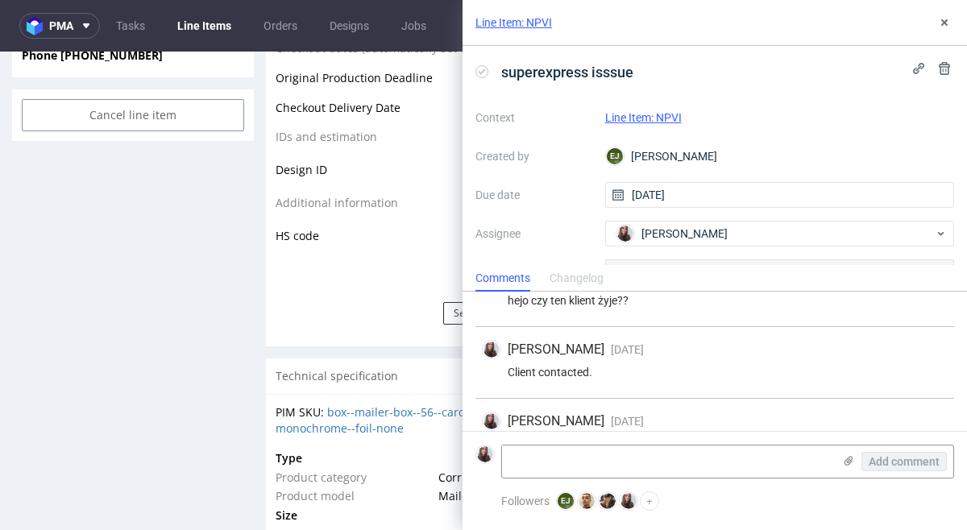
scroll to position [147, 0]
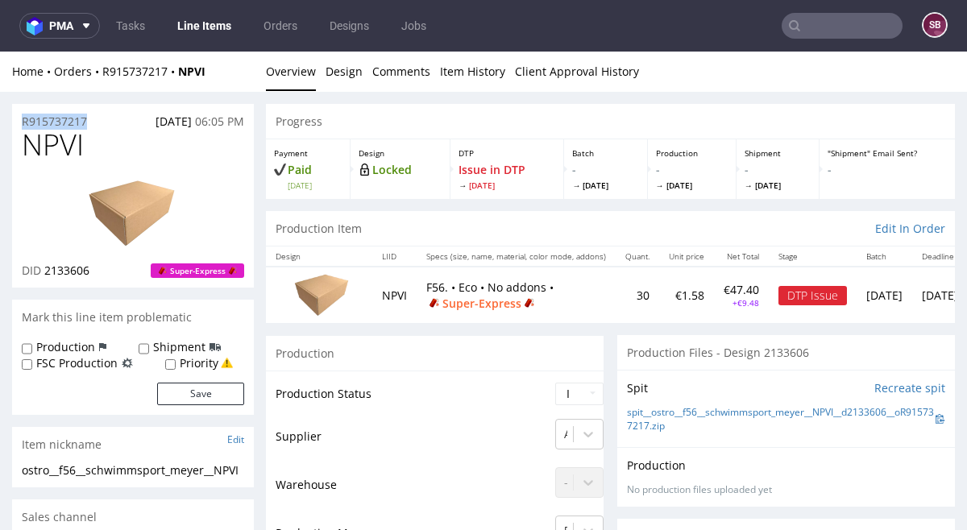
drag, startPoint x: 90, startPoint y: 116, endPoint x: -1, endPoint y: 120, distance: 91.1
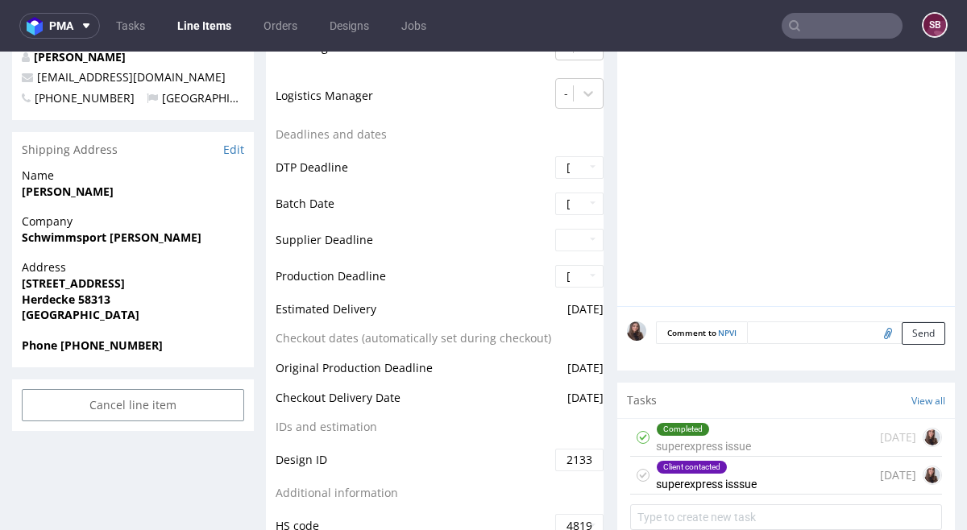
scroll to position [575, 0]
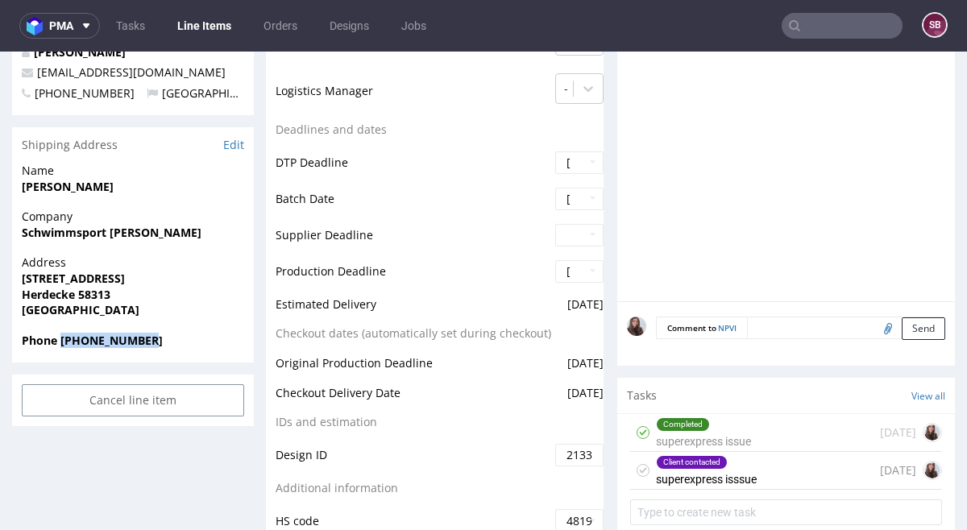
drag, startPoint x: 157, startPoint y: 343, endPoint x: 60, endPoint y: 340, distance: 96.7
click at [60, 340] on span "Phone [PHONE_NUMBER]" at bounding box center [133, 341] width 222 height 16
copy strong "[PHONE_NUMBER]"
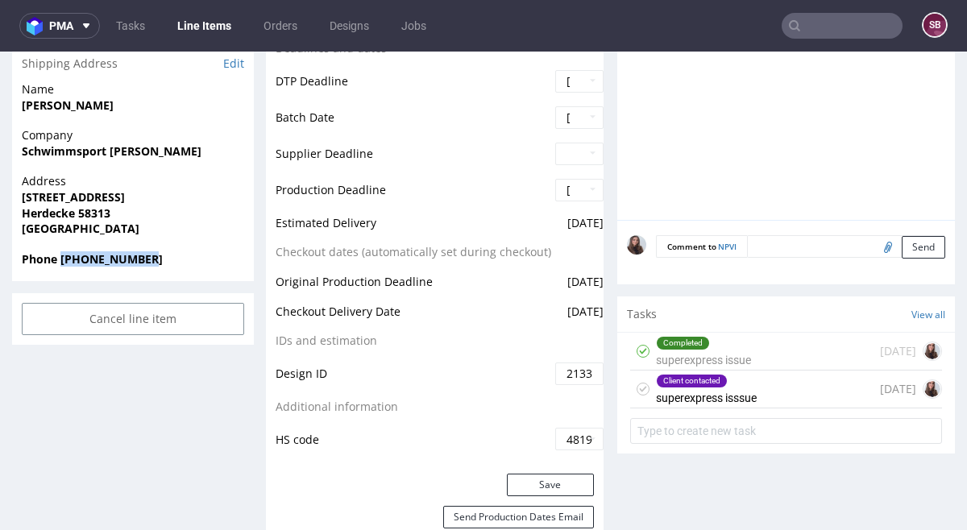
scroll to position [669, 0]
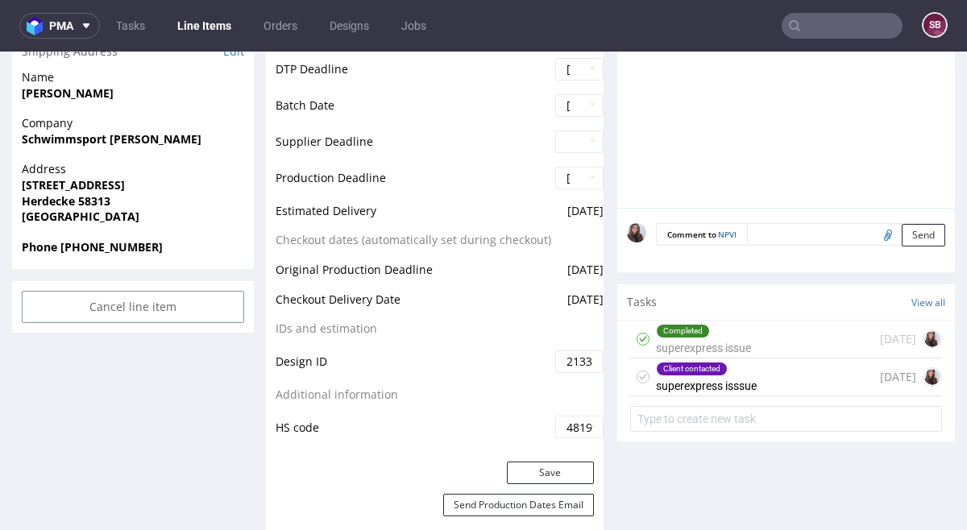
click at [752, 373] on div "Client contacted superexpress isssue [DATE]" at bounding box center [786, 378] width 312 height 38
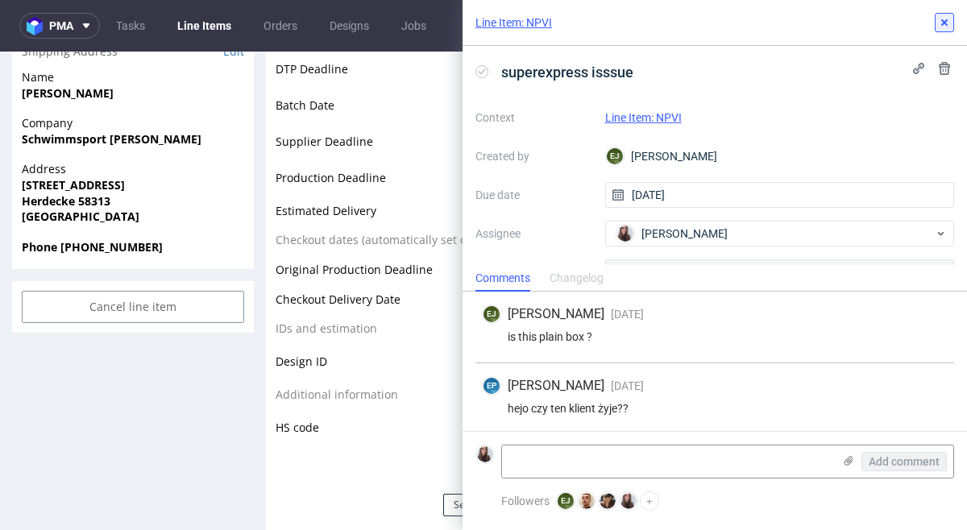
click at [950, 19] on icon at bounding box center [944, 22] width 13 height 13
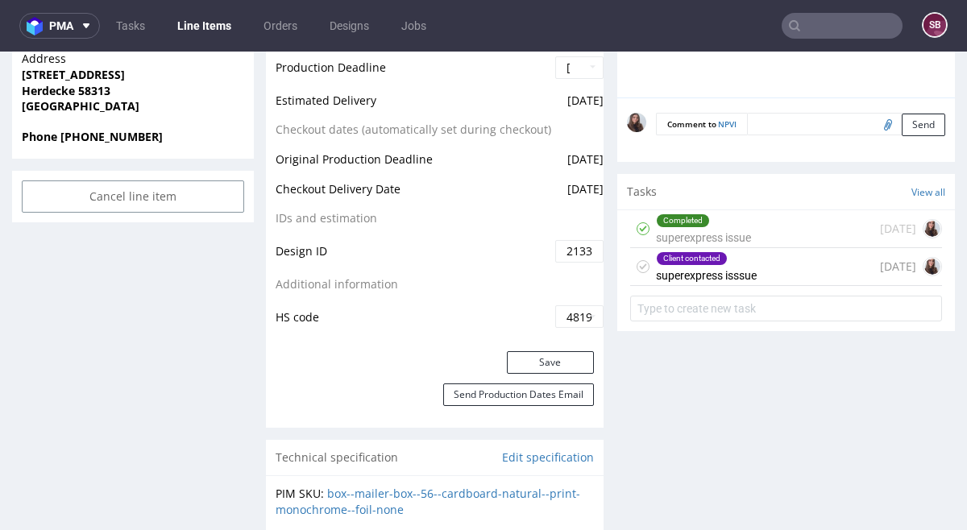
scroll to position [788, 0]
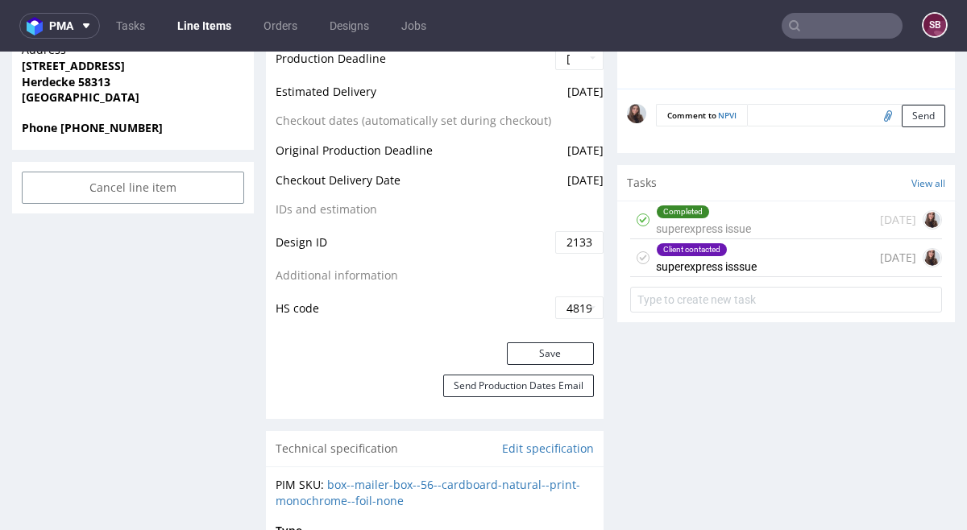
click at [745, 272] on div "Client contacted superexpress isssue" at bounding box center [706, 257] width 101 height 37
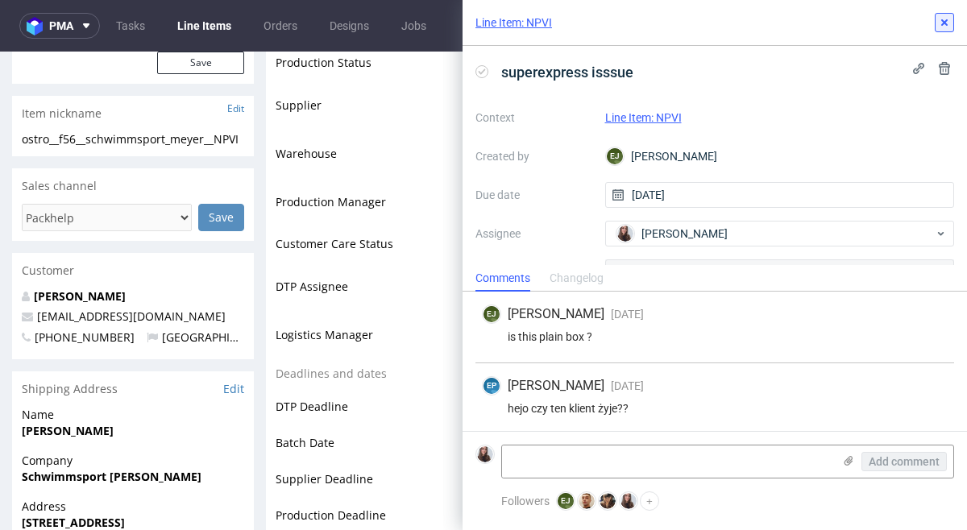
click at [947, 16] on icon at bounding box center [944, 22] width 13 height 13
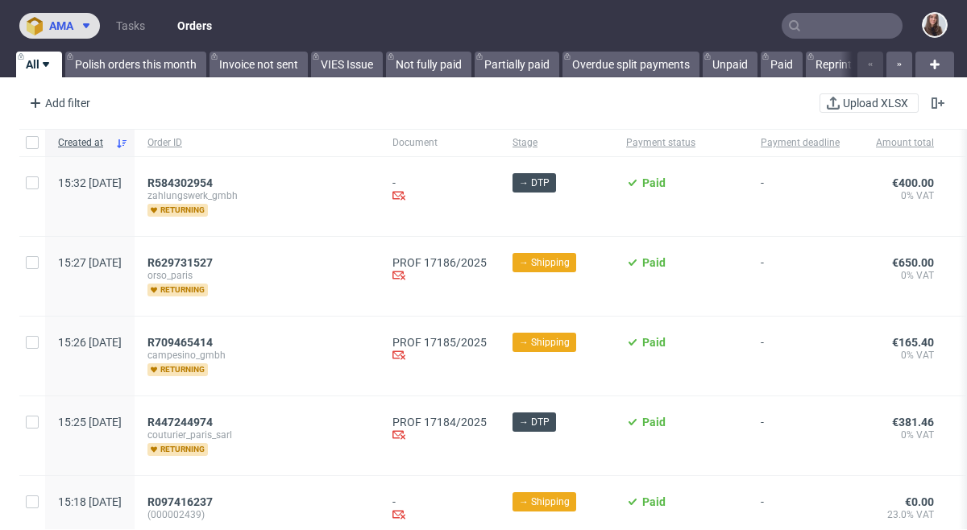
click at [78, 27] on span at bounding box center [82, 25] width 19 height 13
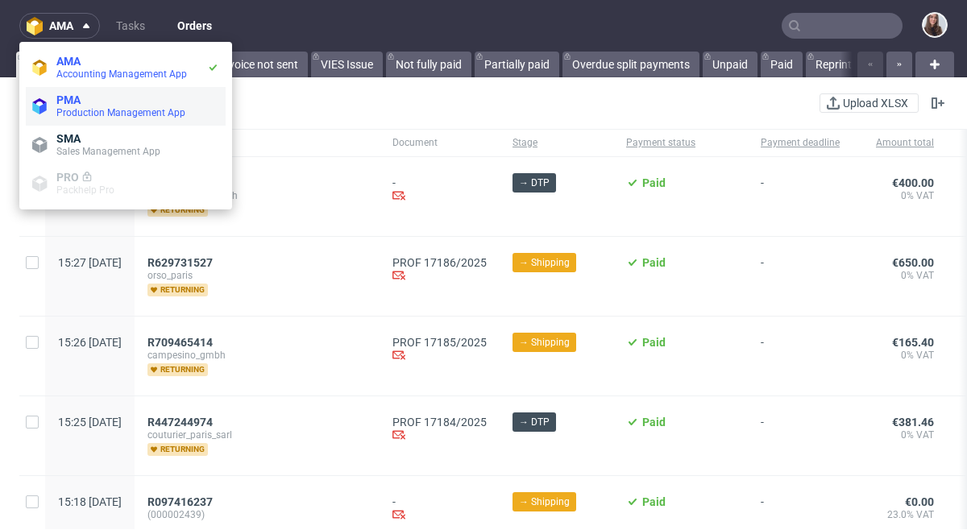
click at [80, 99] on span "PMA" at bounding box center [68, 99] width 24 height 13
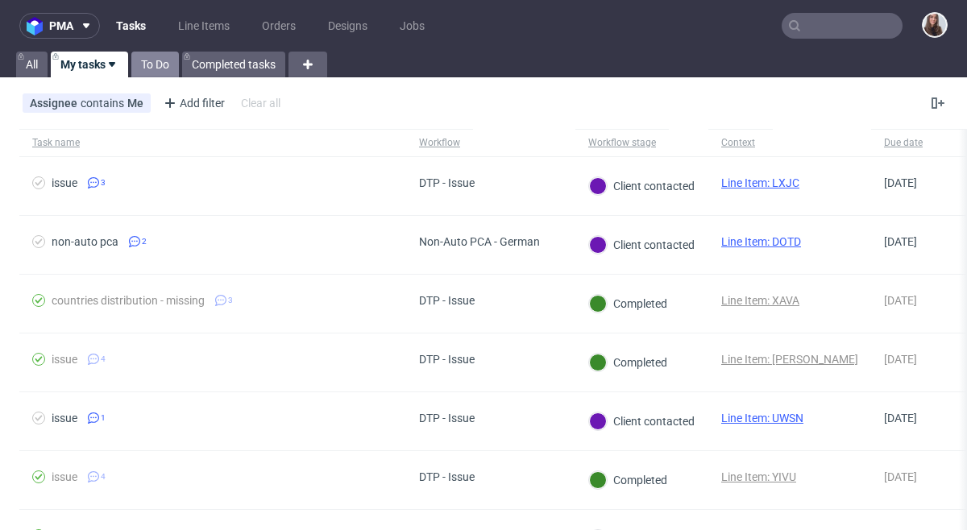
click at [158, 70] on link "To Do" at bounding box center [155, 65] width 48 height 26
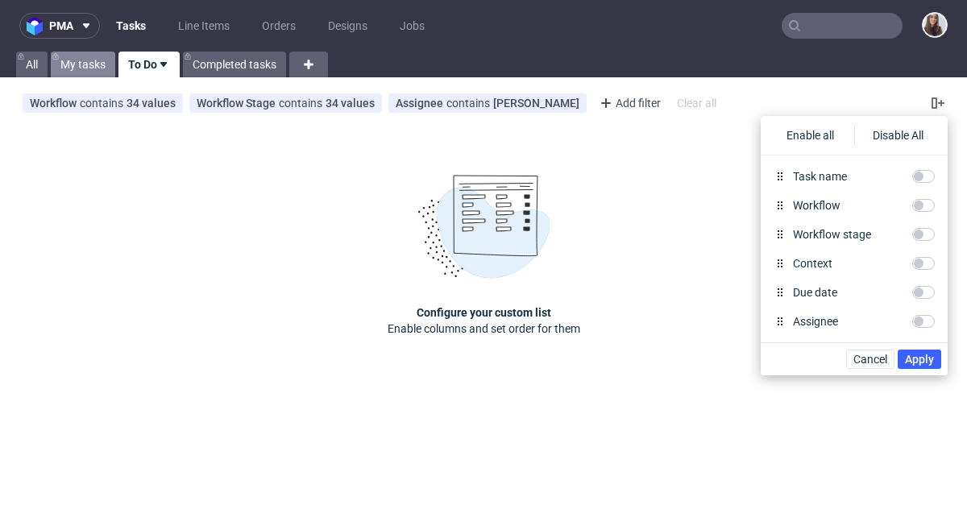
click at [96, 64] on link "My tasks" at bounding box center [83, 65] width 64 height 26
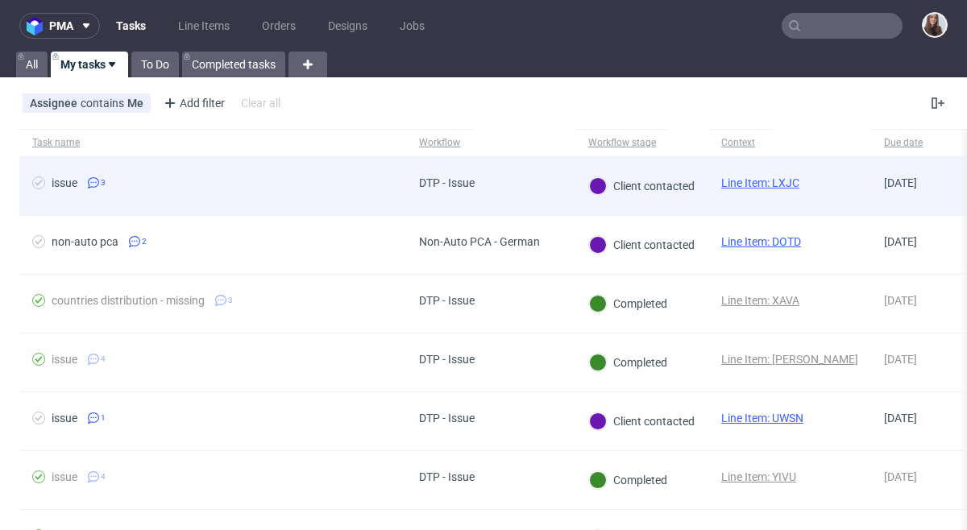
click at [756, 184] on link "Line Item: LXJC" at bounding box center [760, 182] width 78 height 13
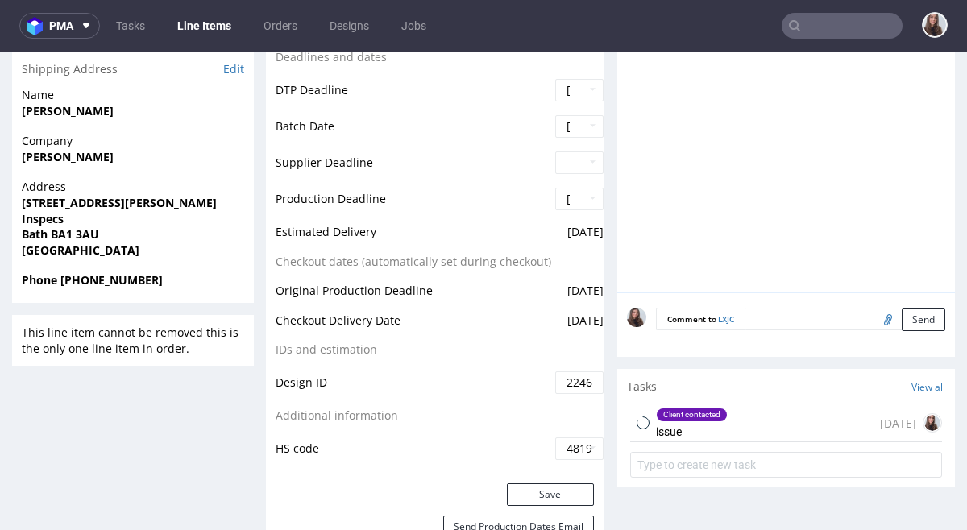
scroll to position [811, 0]
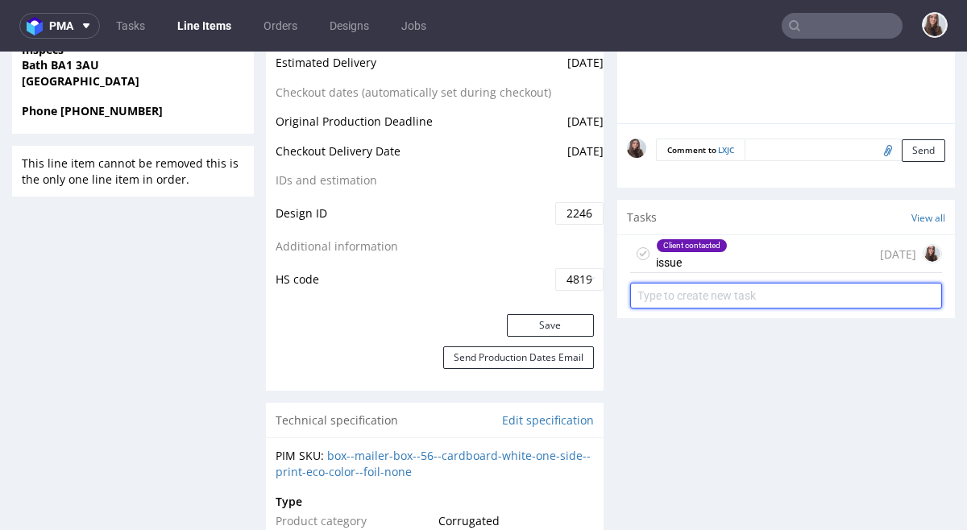
click at [690, 296] on input "text" at bounding box center [786, 296] width 312 height 26
click at [747, 256] on div "Client contacted issue today" at bounding box center [786, 254] width 312 height 38
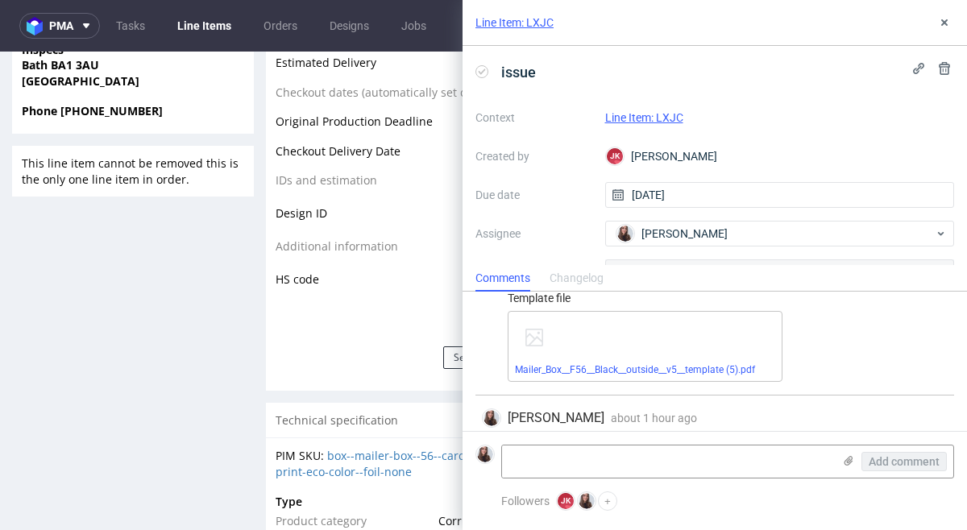
scroll to position [144, 0]
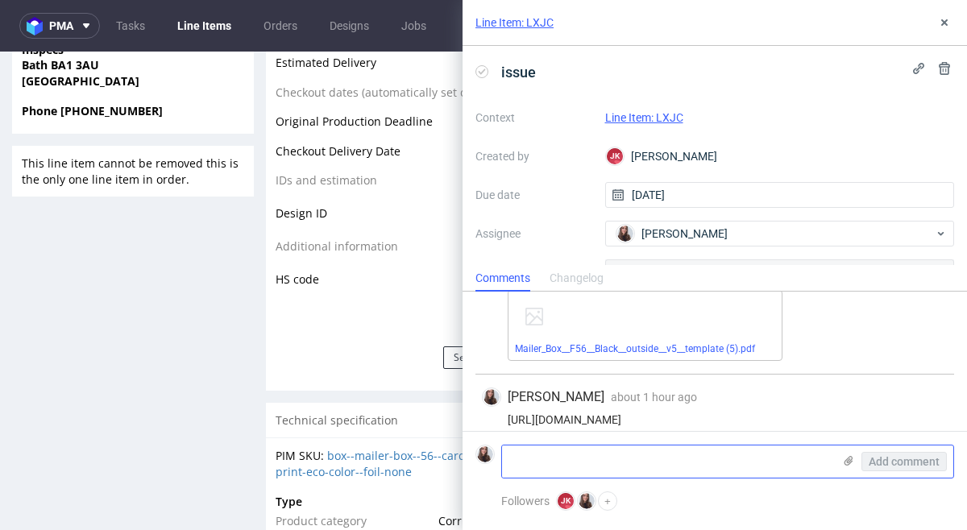
click at [659, 462] on textarea at bounding box center [667, 462] width 330 height 32
paste textarea "I’m a bit confused, as the file I sent was the below, a PDF file, as instructed…"
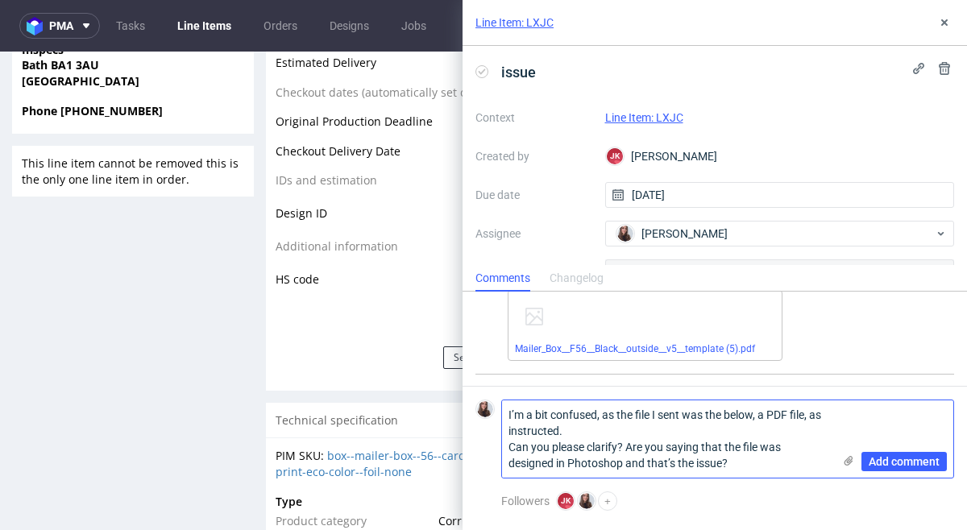
scroll to position [0, 0]
click at [509, 414] on textarea "I’m a bit confused, as the file I sent was the below, a PDF file, as instructed…" at bounding box center [667, 438] width 330 height 77
click at [745, 461] on textarea "Client message: I’m a bit confused, as the file I sent was the below, a PDF fil…" at bounding box center [667, 438] width 330 height 77
type textarea "Client message: I’m a bit confused, as the file I sent was the below, a PDF fil…"
click at [892, 462] on span "Add comment" at bounding box center [903, 461] width 71 height 11
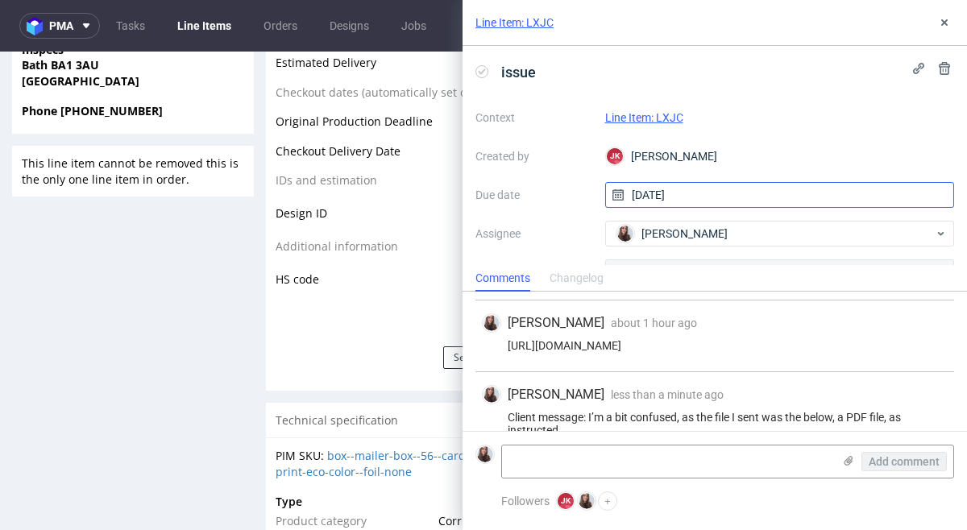
scroll to position [269, 0]
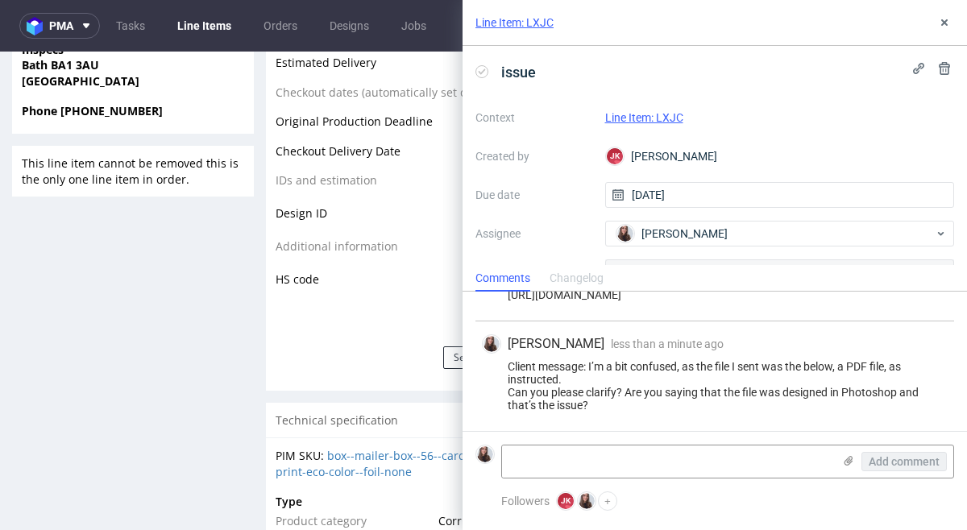
click at [639, 118] on link "Line Item: LXJC" at bounding box center [644, 117] width 78 height 13
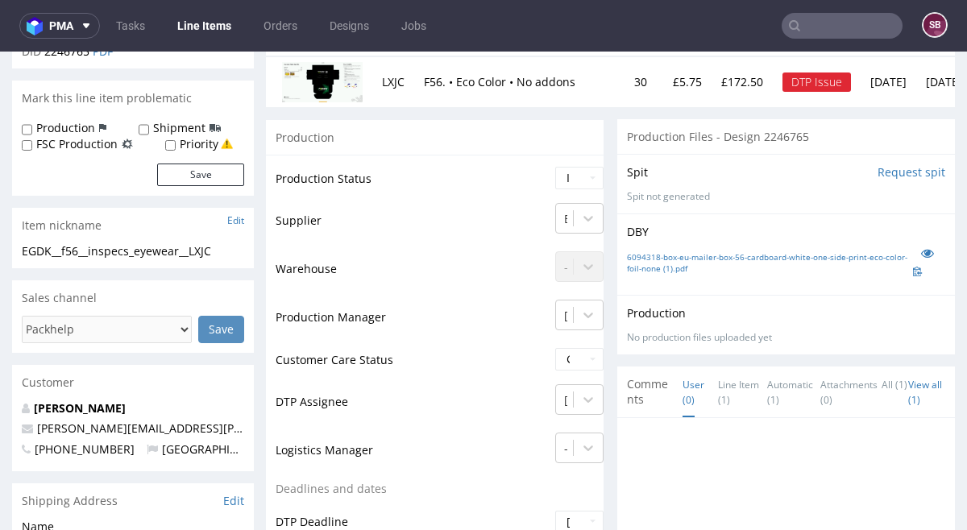
scroll to position [220, 0]
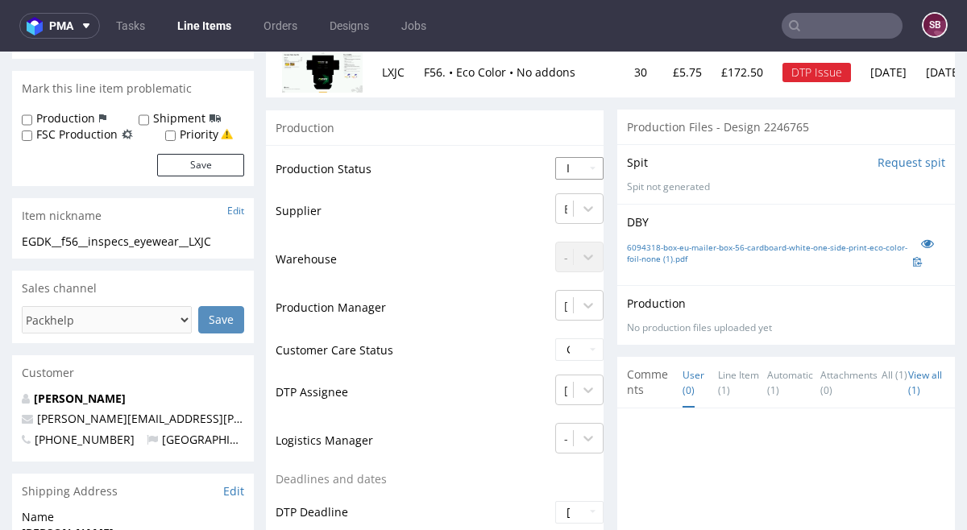
click at [595, 174] on select "Waiting for Artwork Waiting for Diecut Waiting for Mockup Waiting for DTP Waiti…" at bounding box center [579, 168] width 48 height 23
select select "back_for_dtp"
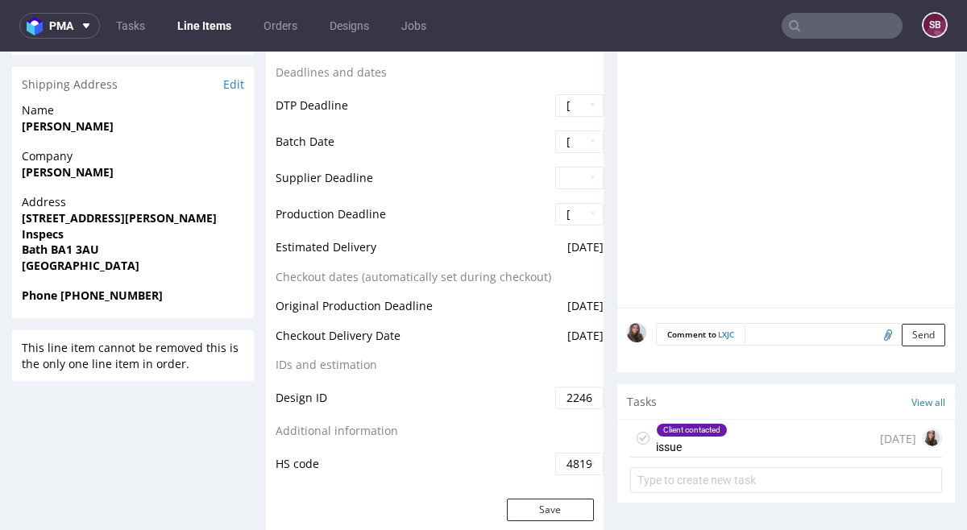
scroll to position [661, 0]
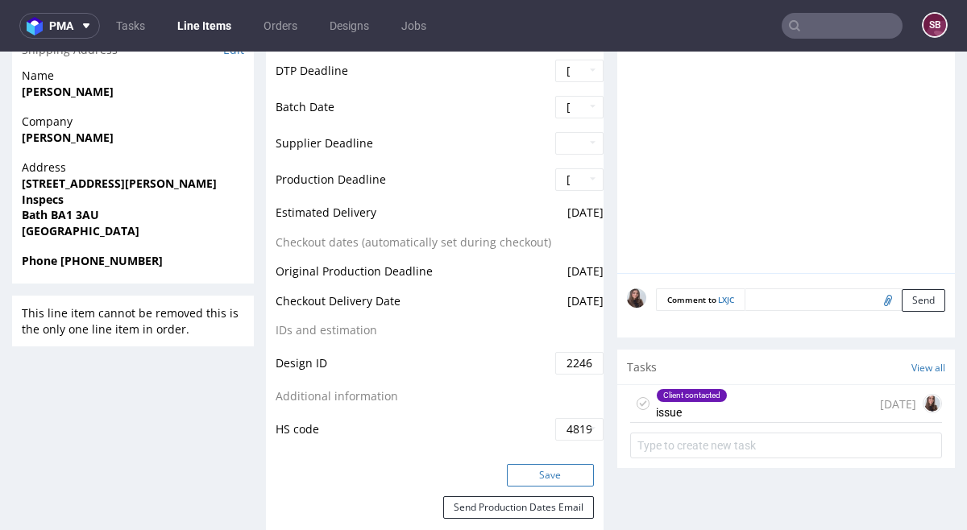
click at [557, 469] on button "Save" at bounding box center [550, 475] width 87 height 23
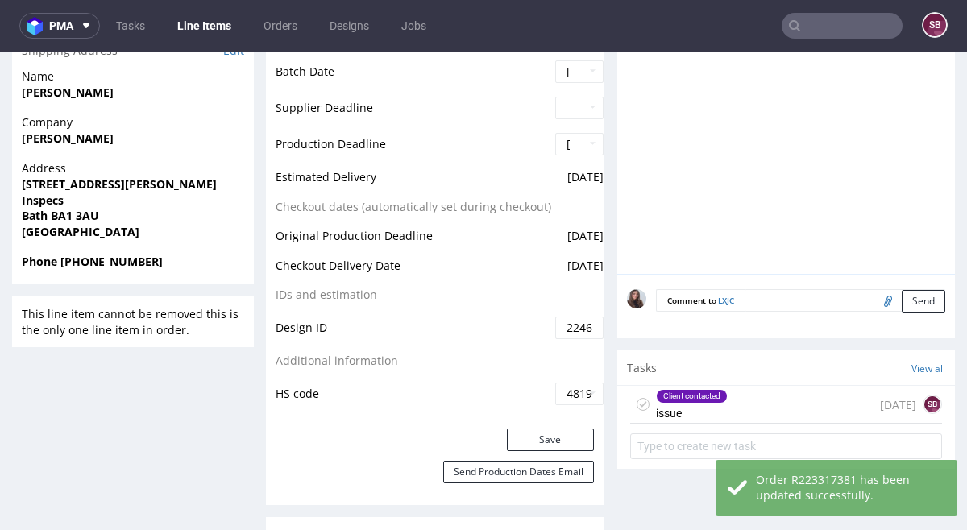
scroll to position [674, 0]
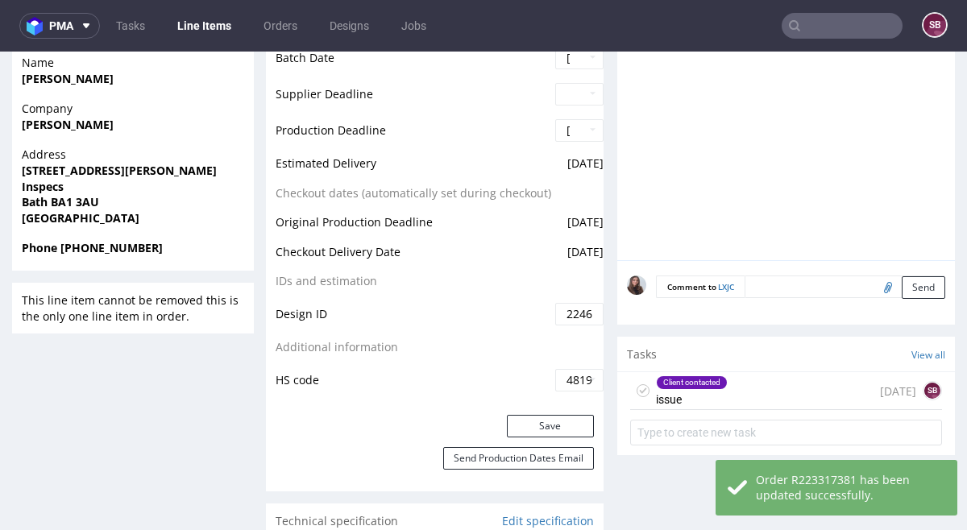
click at [741, 380] on div "Client contacted issue [DATE] SB" at bounding box center [786, 391] width 312 height 38
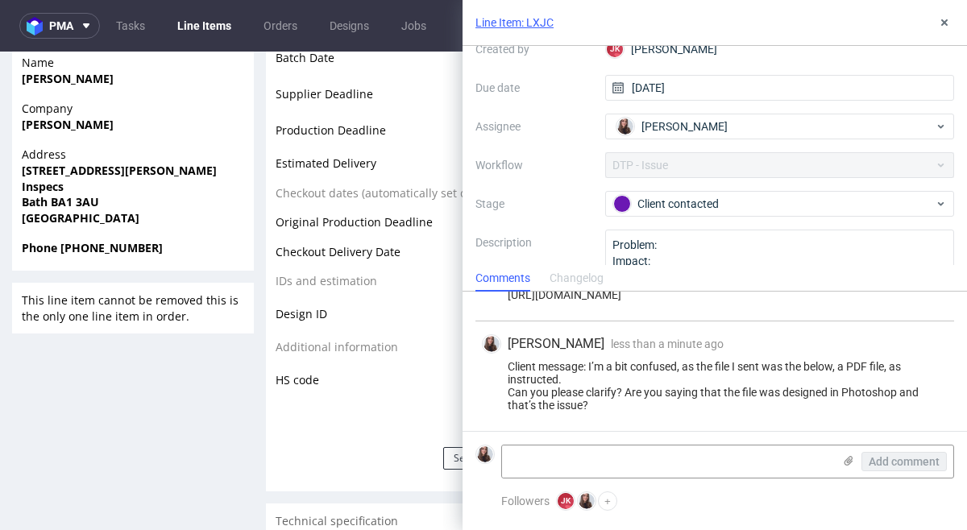
scroll to position [135, 0]
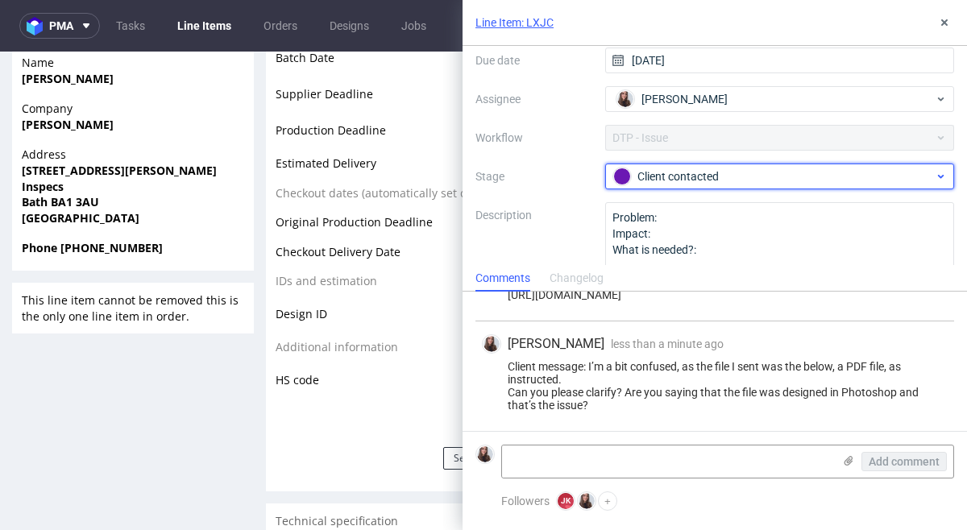
click at [716, 179] on div "Client contacted" at bounding box center [773, 177] width 321 height 18
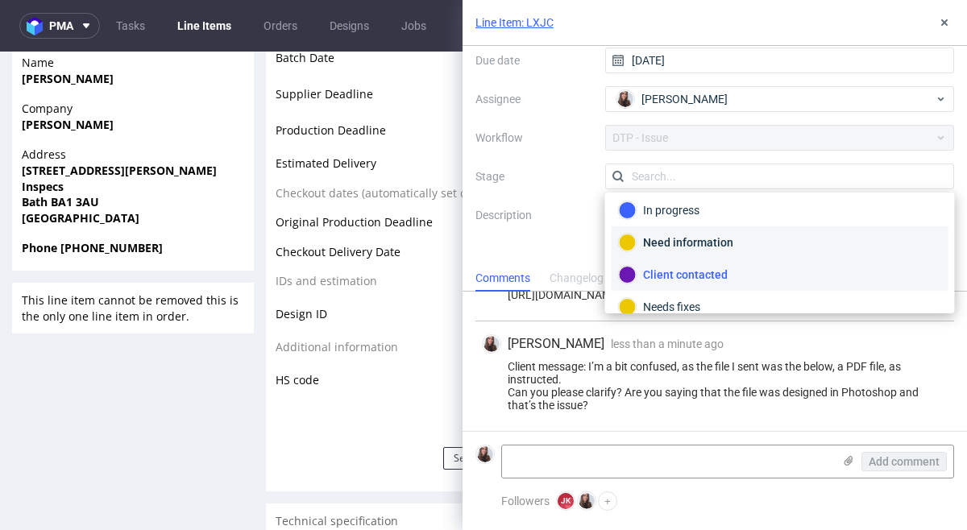
scroll to position [36, 0]
click at [749, 237] on div "Need information" at bounding box center [780, 243] width 322 height 18
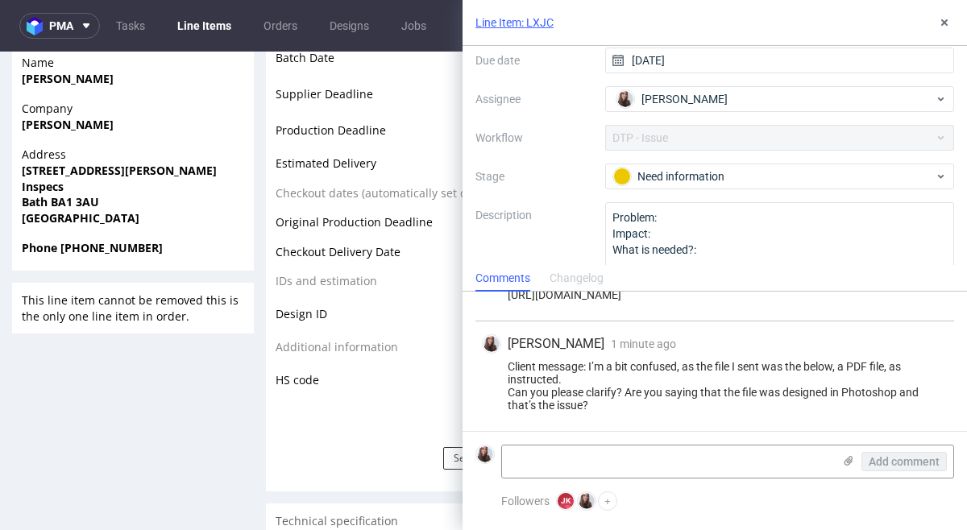
scroll to position [162, 0]
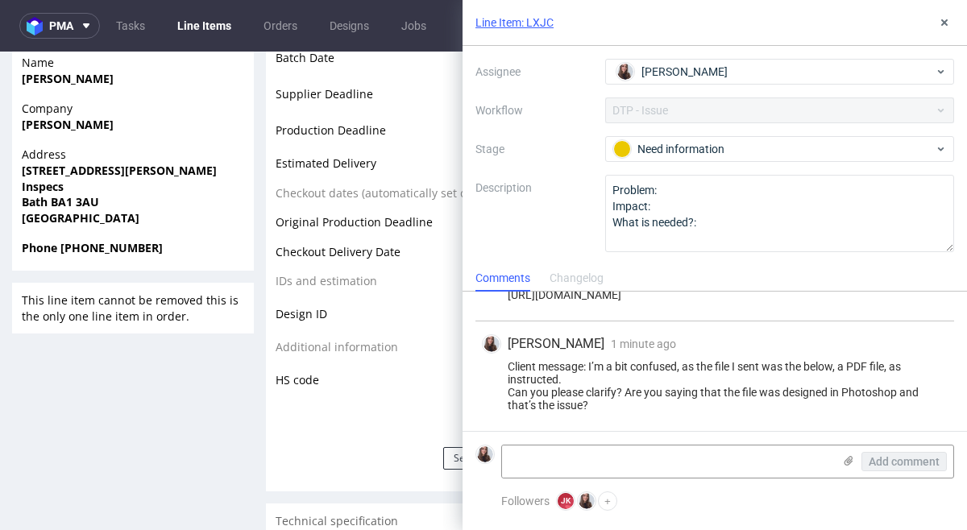
click at [939, 25] on icon at bounding box center [944, 22] width 13 height 13
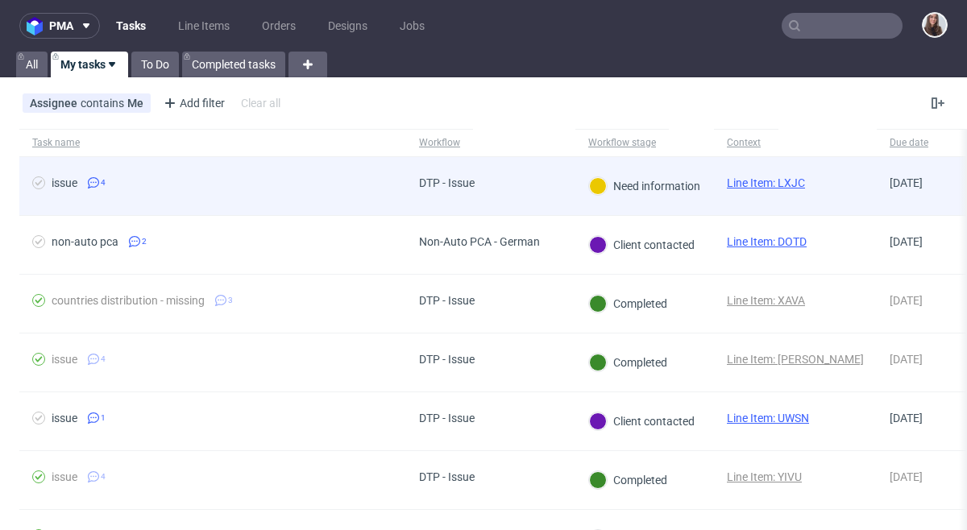
click at [524, 176] on div "DTP - Issue" at bounding box center [490, 186] width 169 height 59
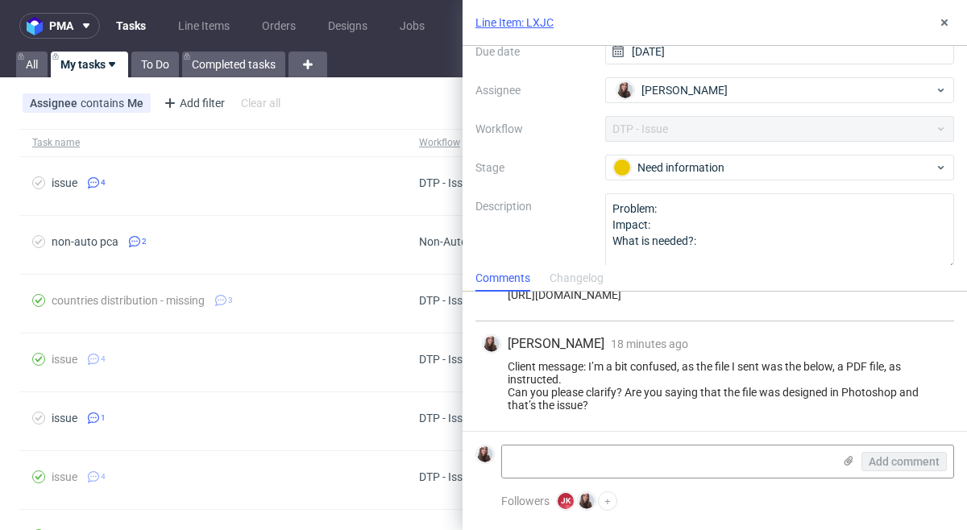
scroll to position [162, 0]
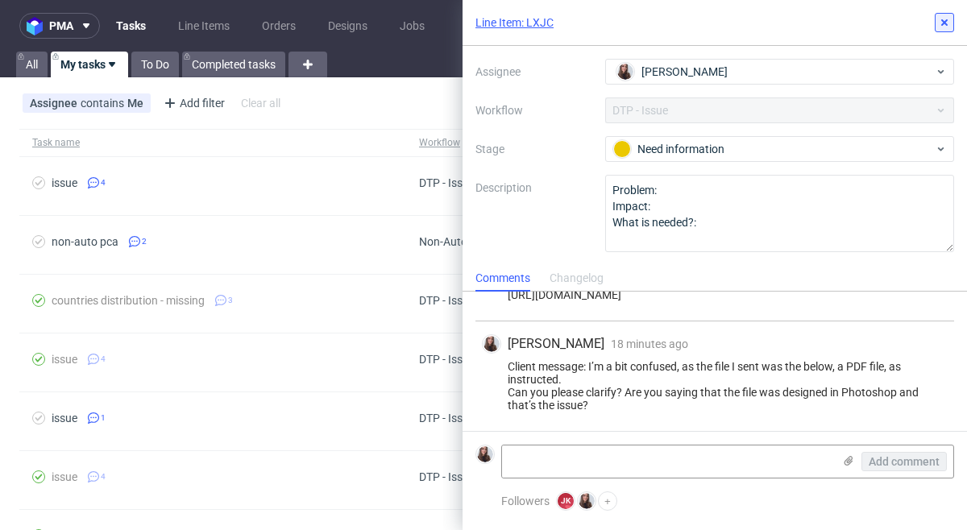
click at [938, 21] on icon at bounding box center [944, 22] width 13 height 13
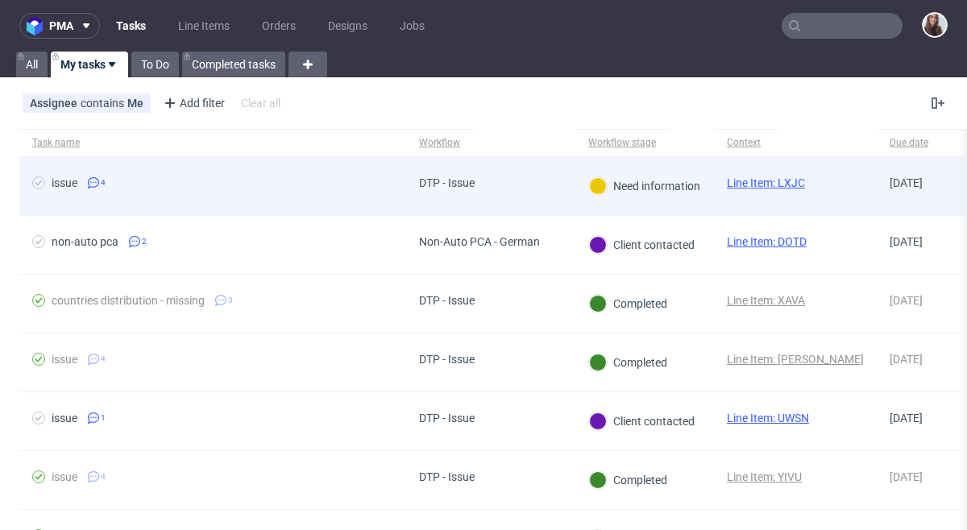
click at [689, 180] on div "Need information" at bounding box center [644, 186] width 111 height 18
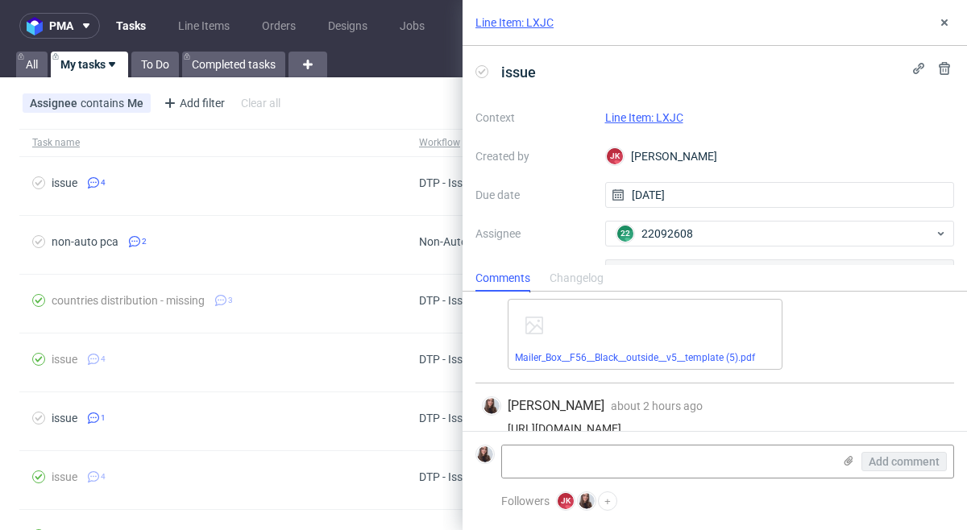
scroll to position [269, 0]
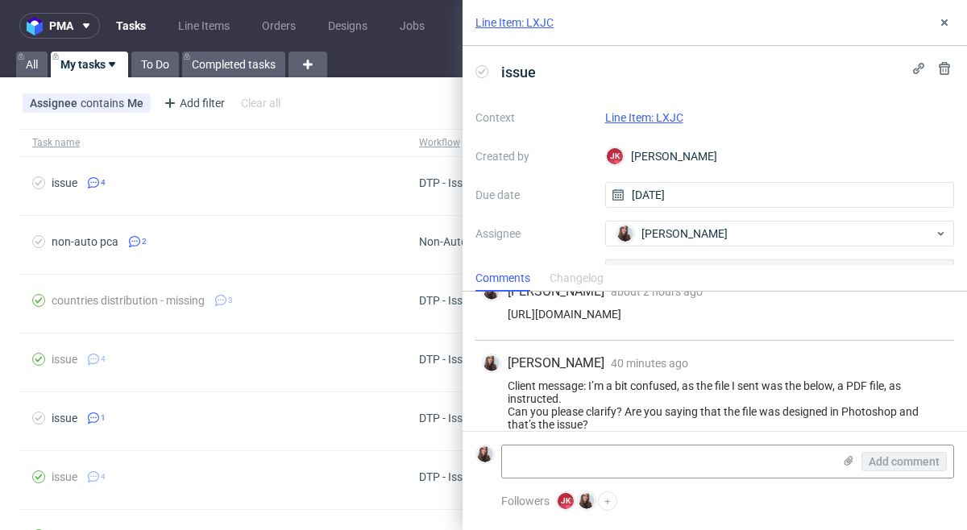
scroll to position [269, 0]
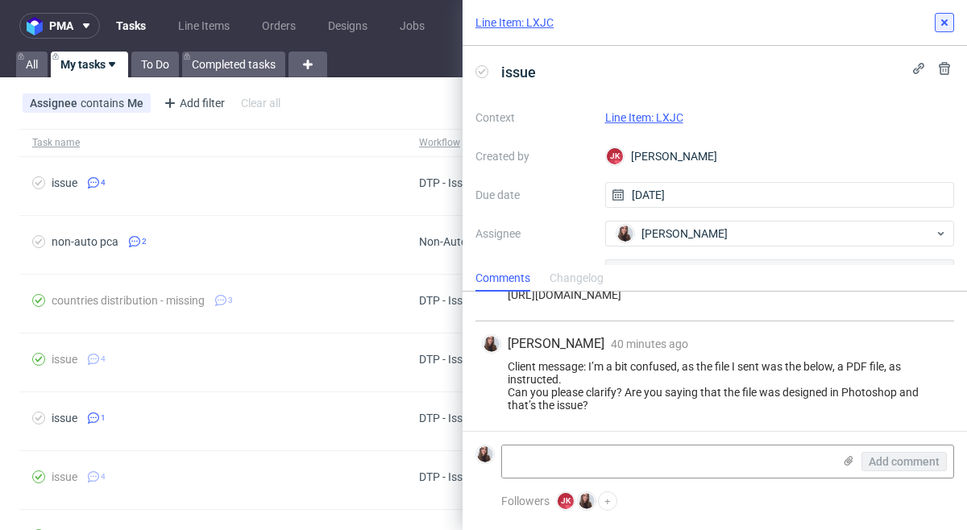
click at [939, 26] on icon at bounding box center [944, 22] width 13 height 13
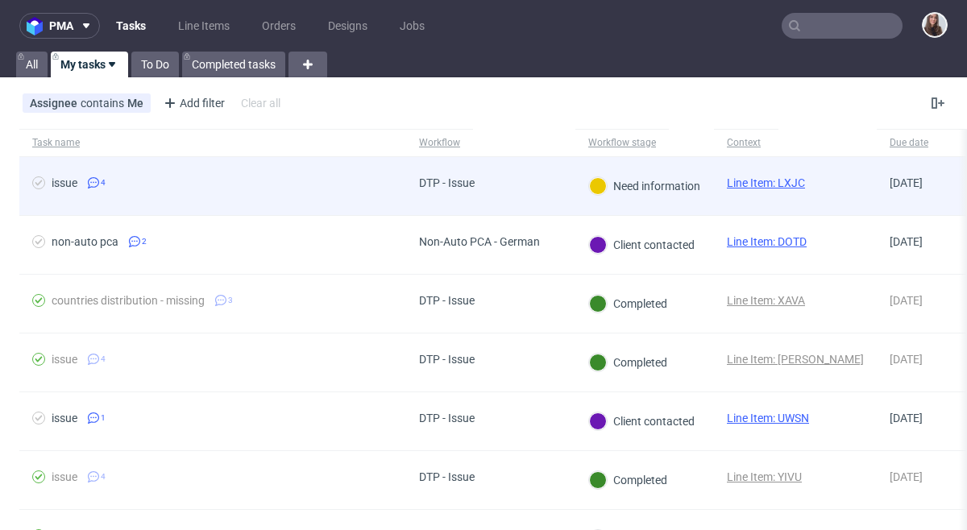
click at [759, 184] on link "Line Item: LXJC" at bounding box center [766, 182] width 78 height 13
